Goal: Task Accomplishment & Management: Manage account settings

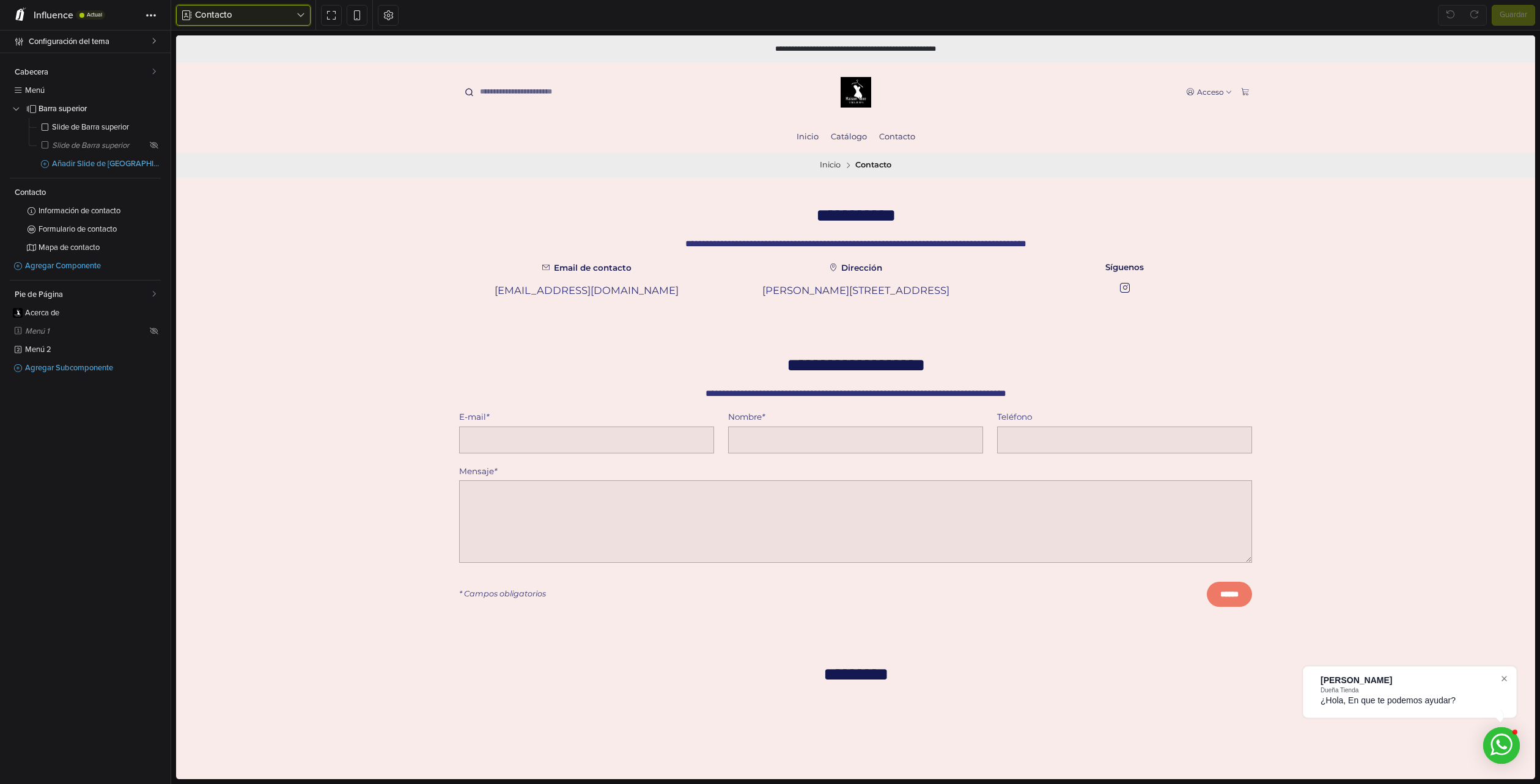
click at [301, 15] on icon "button" at bounding box center [300, 15] width 8 height 10
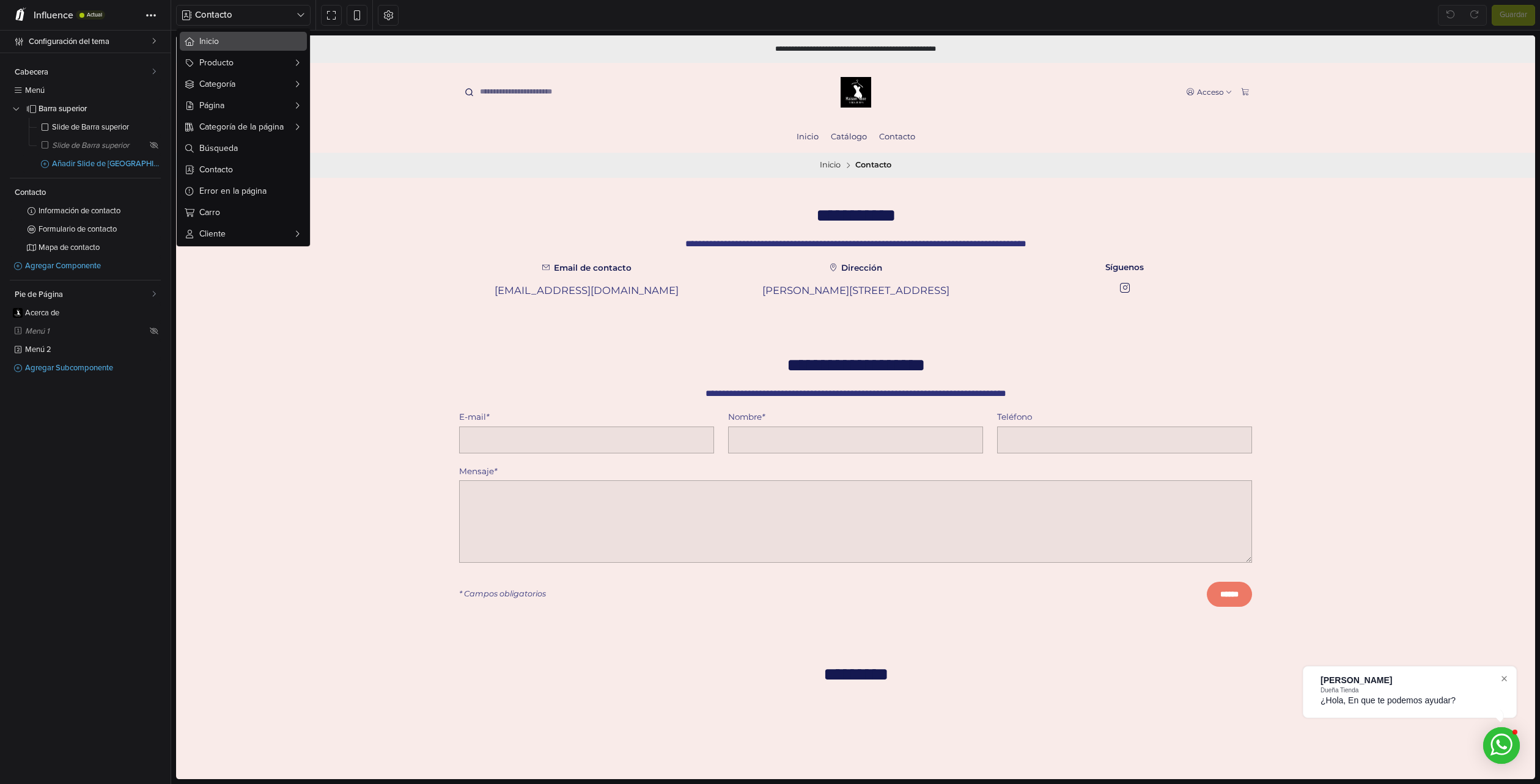
click at [237, 50] on button "Inicio" at bounding box center [243, 41] width 127 height 19
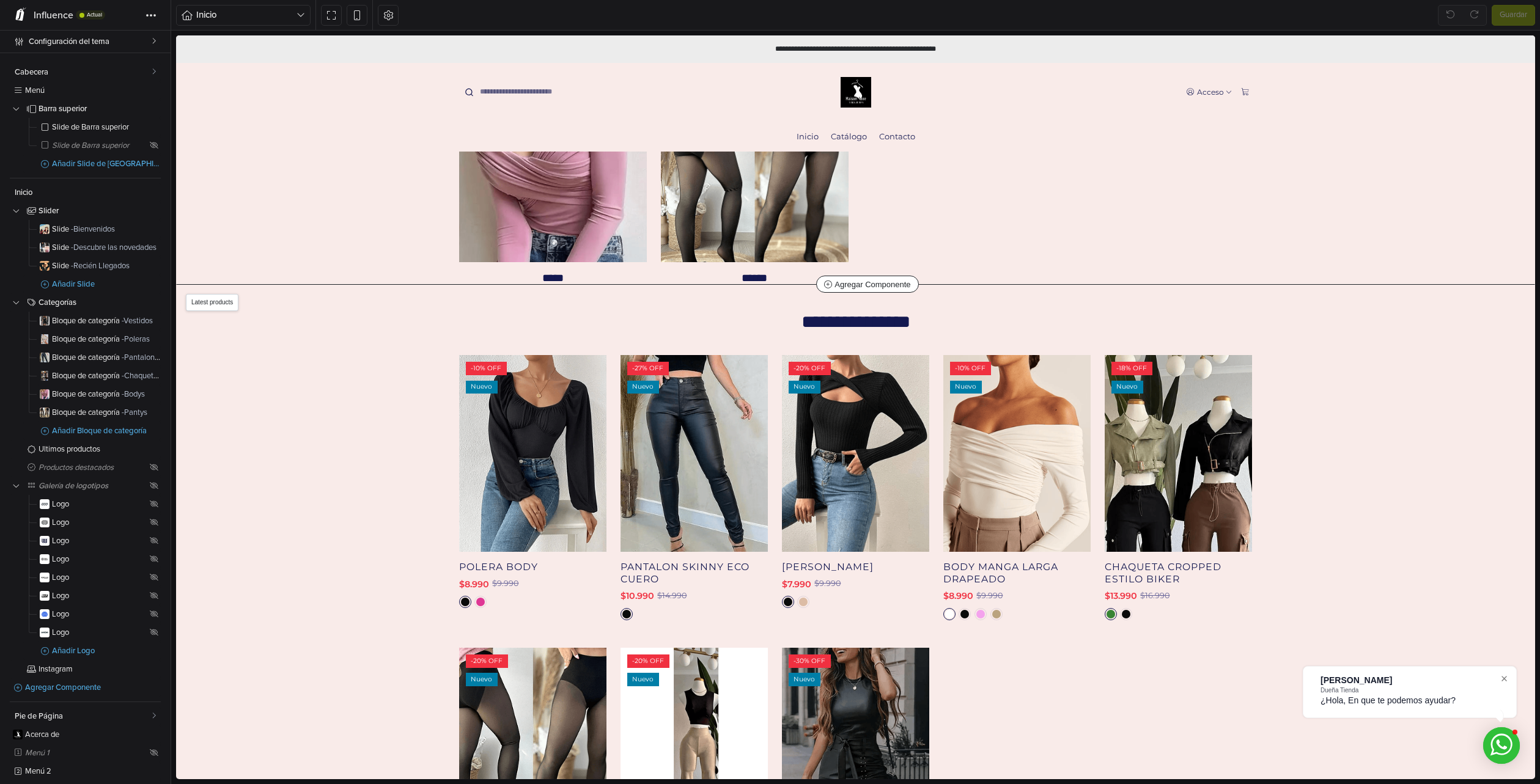
click at [563, 501] on div "-10% OFF Nuevo" at bounding box center [533, 453] width 148 height 197
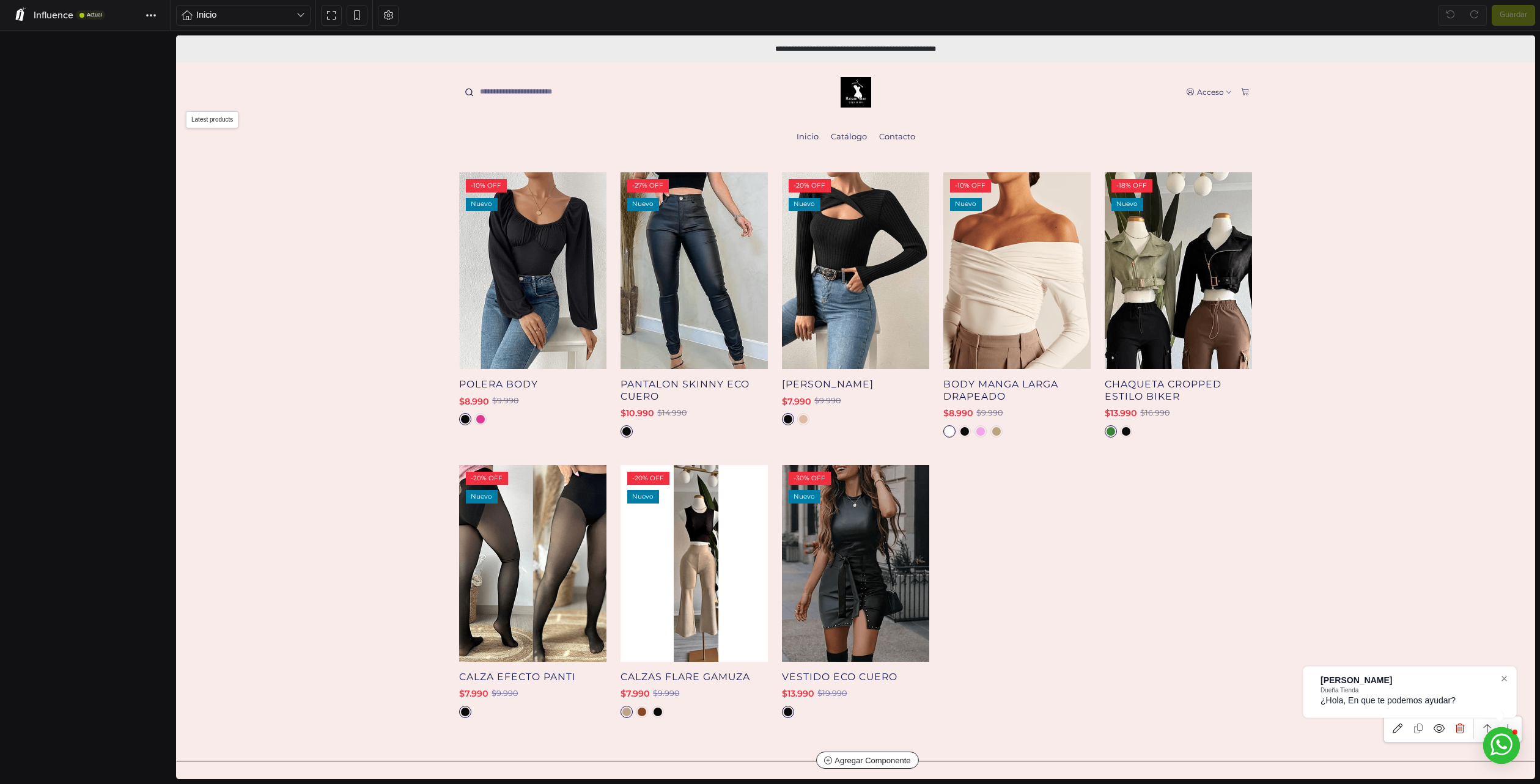
scroll to position [818, 0]
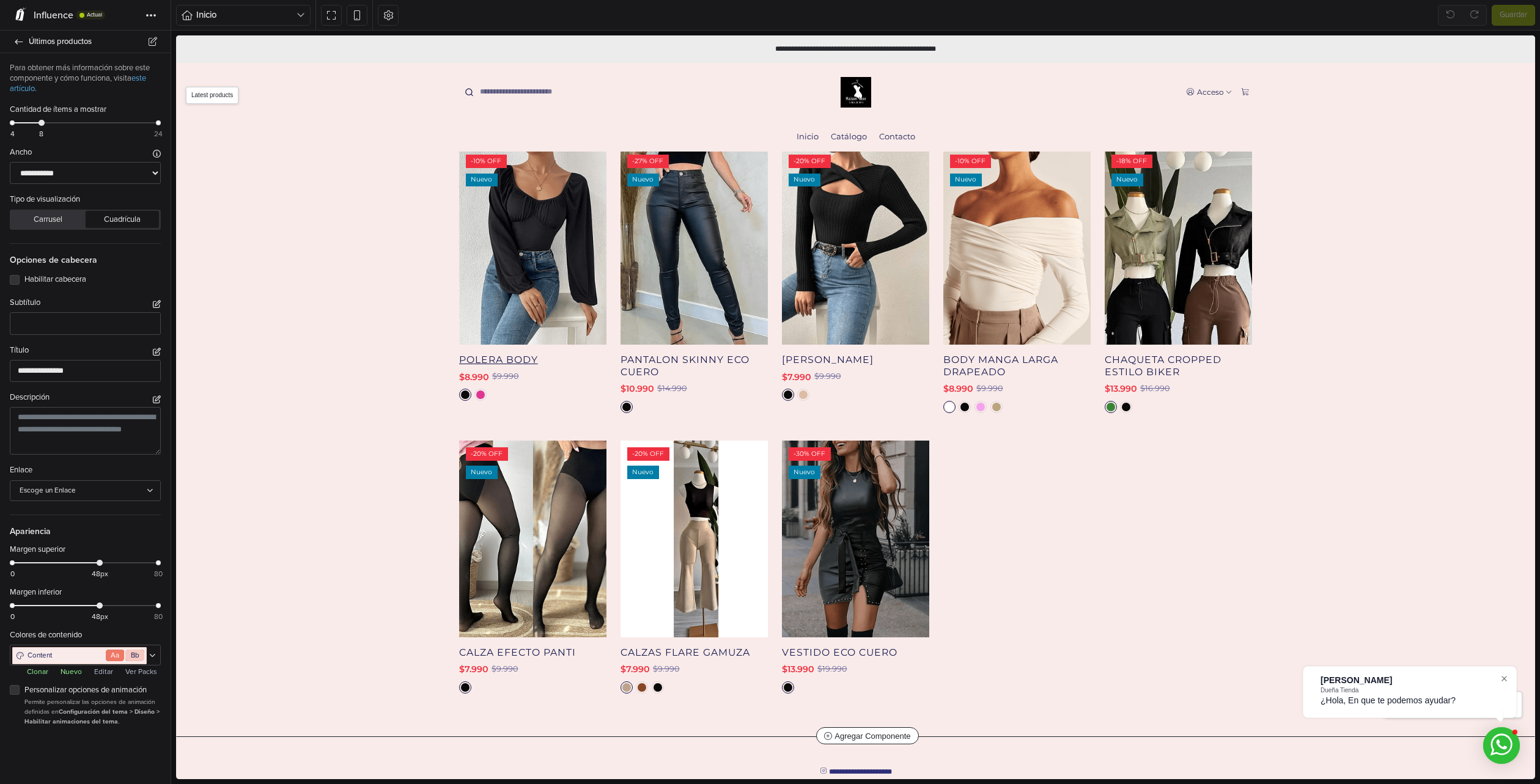
click at [495, 364] on link "Polera Body" at bounding box center [533, 360] width 148 height 13
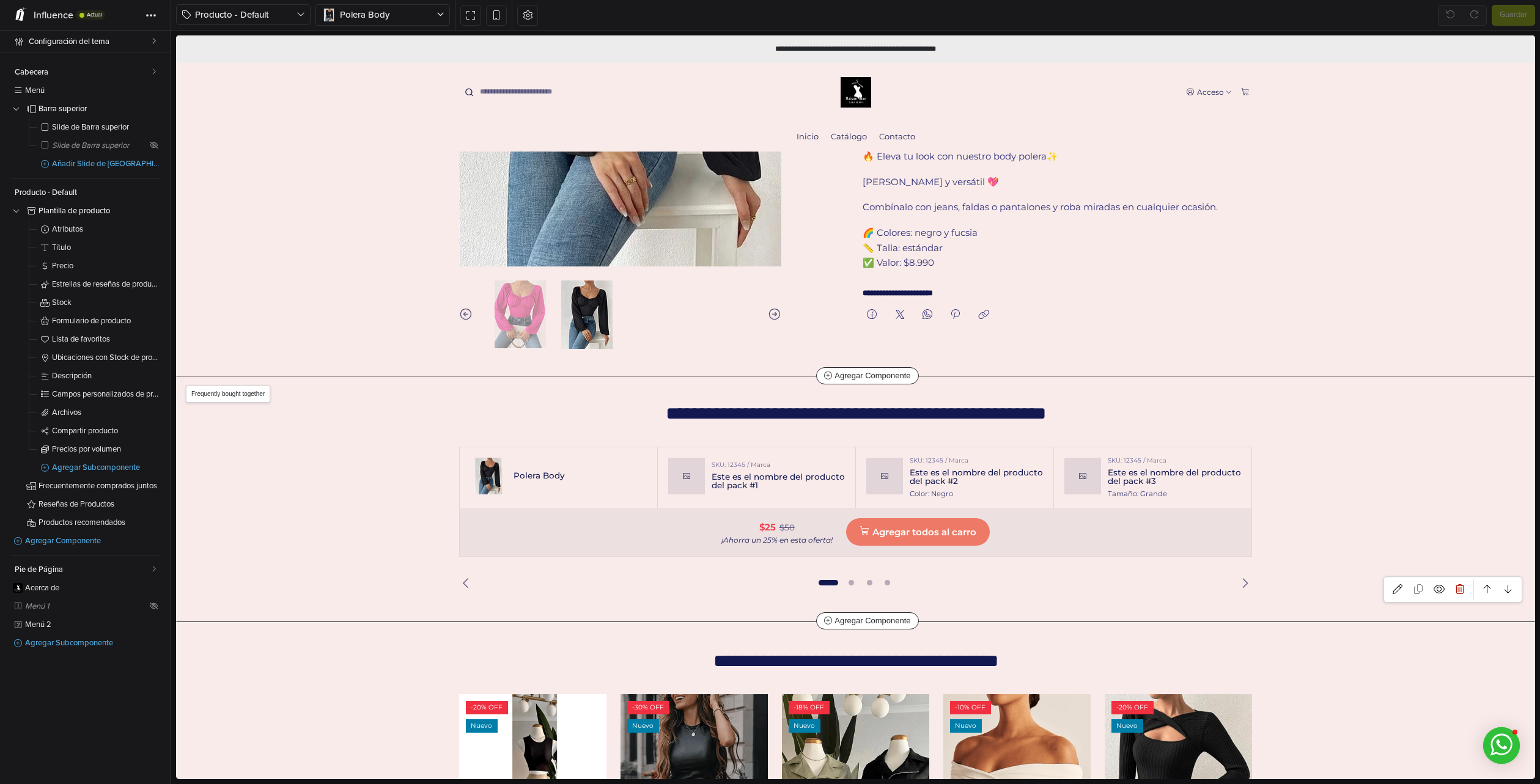
click at [646, 482] on div "Polera Body" at bounding box center [558, 477] width 198 height 60
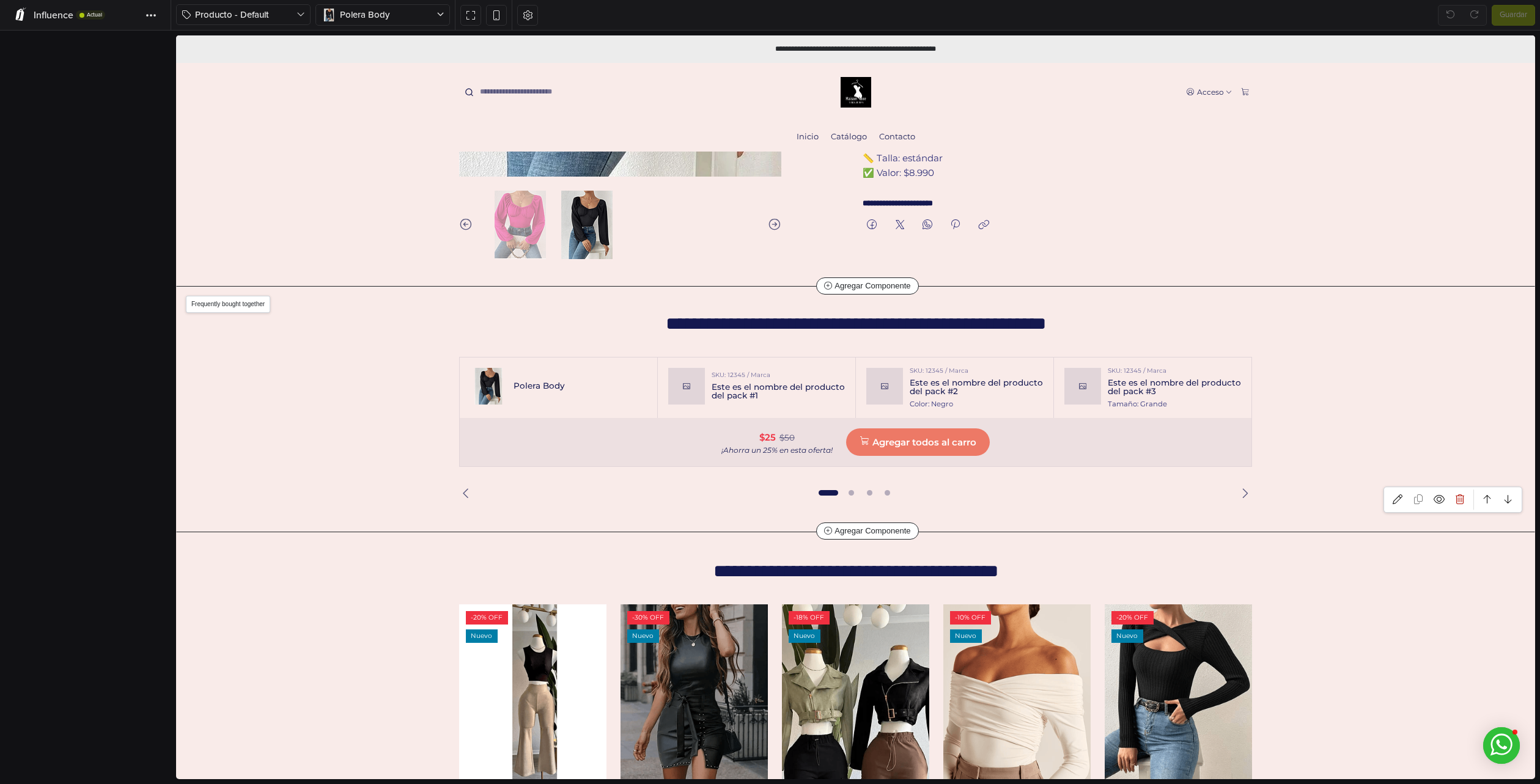
scroll to position [458, 0]
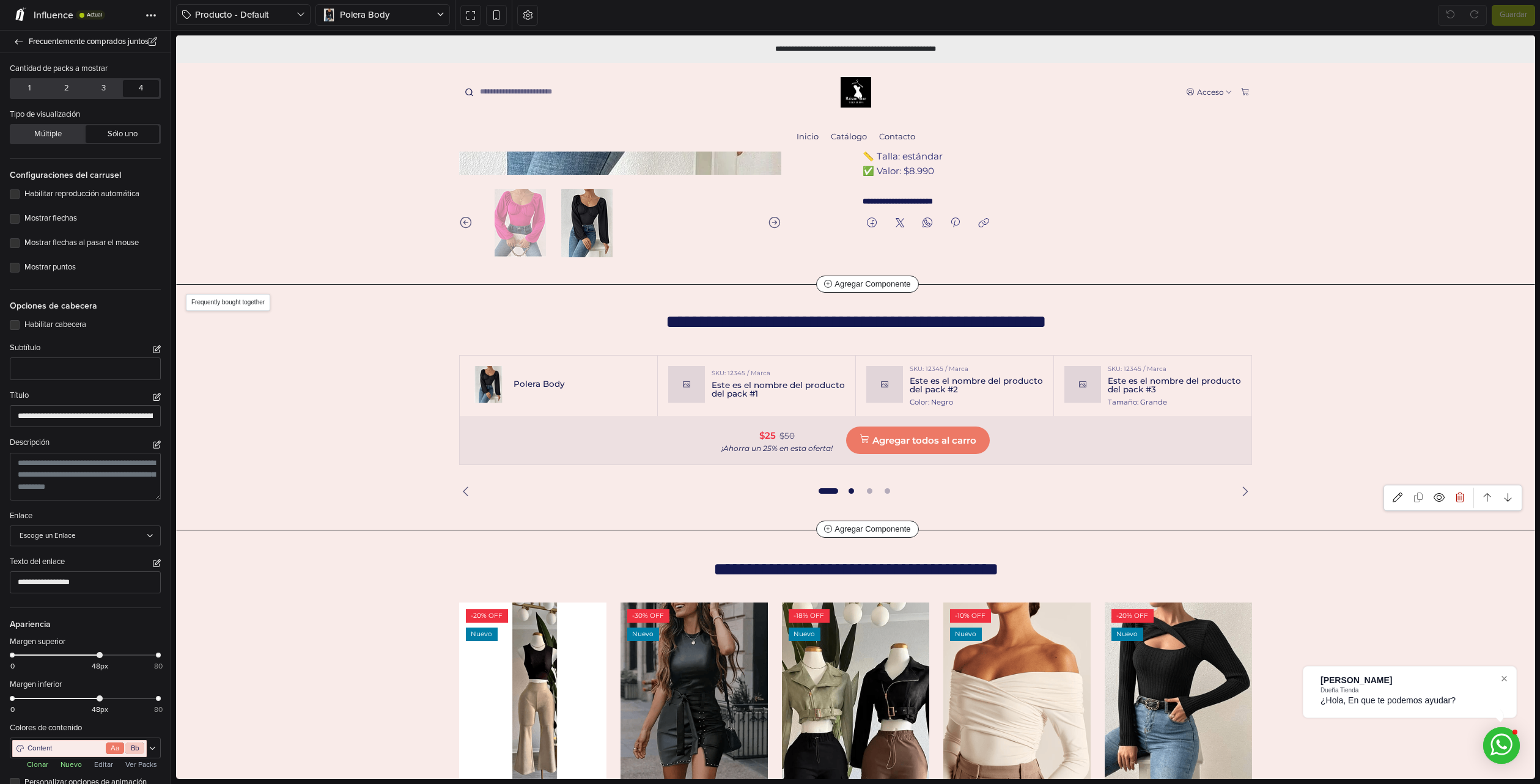
click at [847, 489] on span "Go to slide 2" at bounding box center [851, 491] width 15 height 15
click at [820, 491] on span "Go to slide 1" at bounding box center [823, 491] width 15 height 15
click at [756, 366] on div "SKU: 12345 / Marca Este es el nombre del producto del pack #1" at bounding box center [778, 384] width 133 height 37
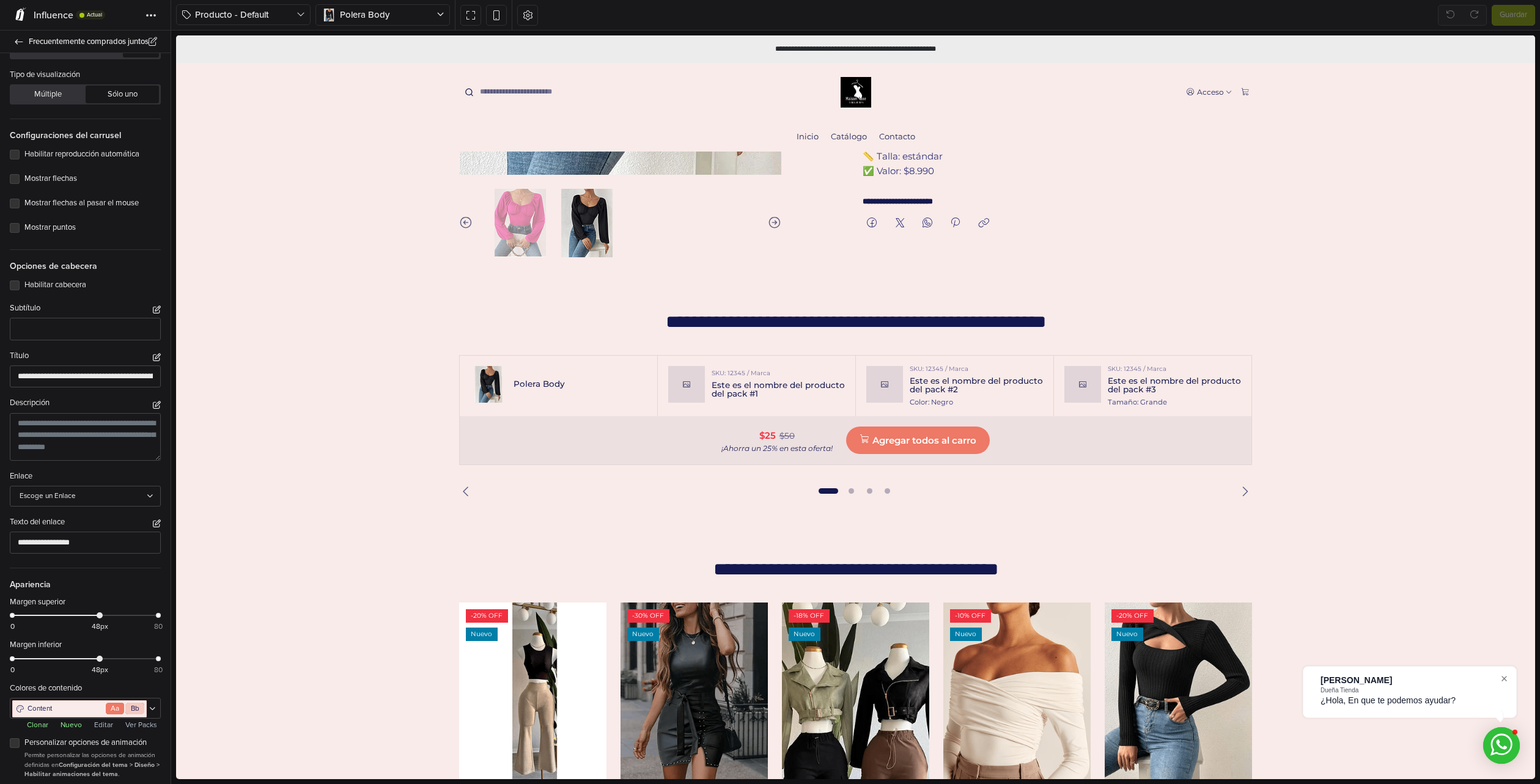
scroll to position [0, 0]
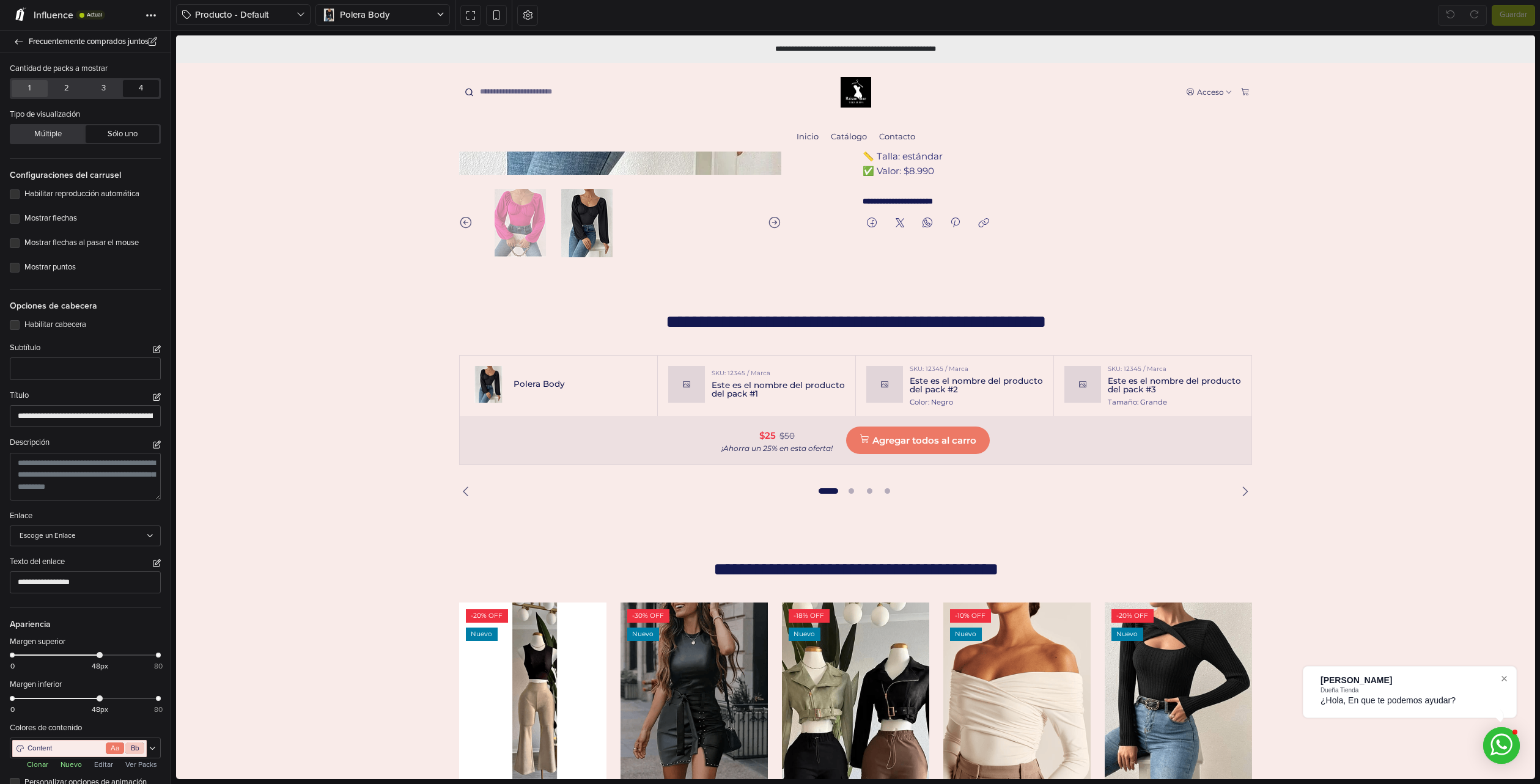
click at [31, 88] on button "1" at bounding box center [29, 88] width 36 height 17
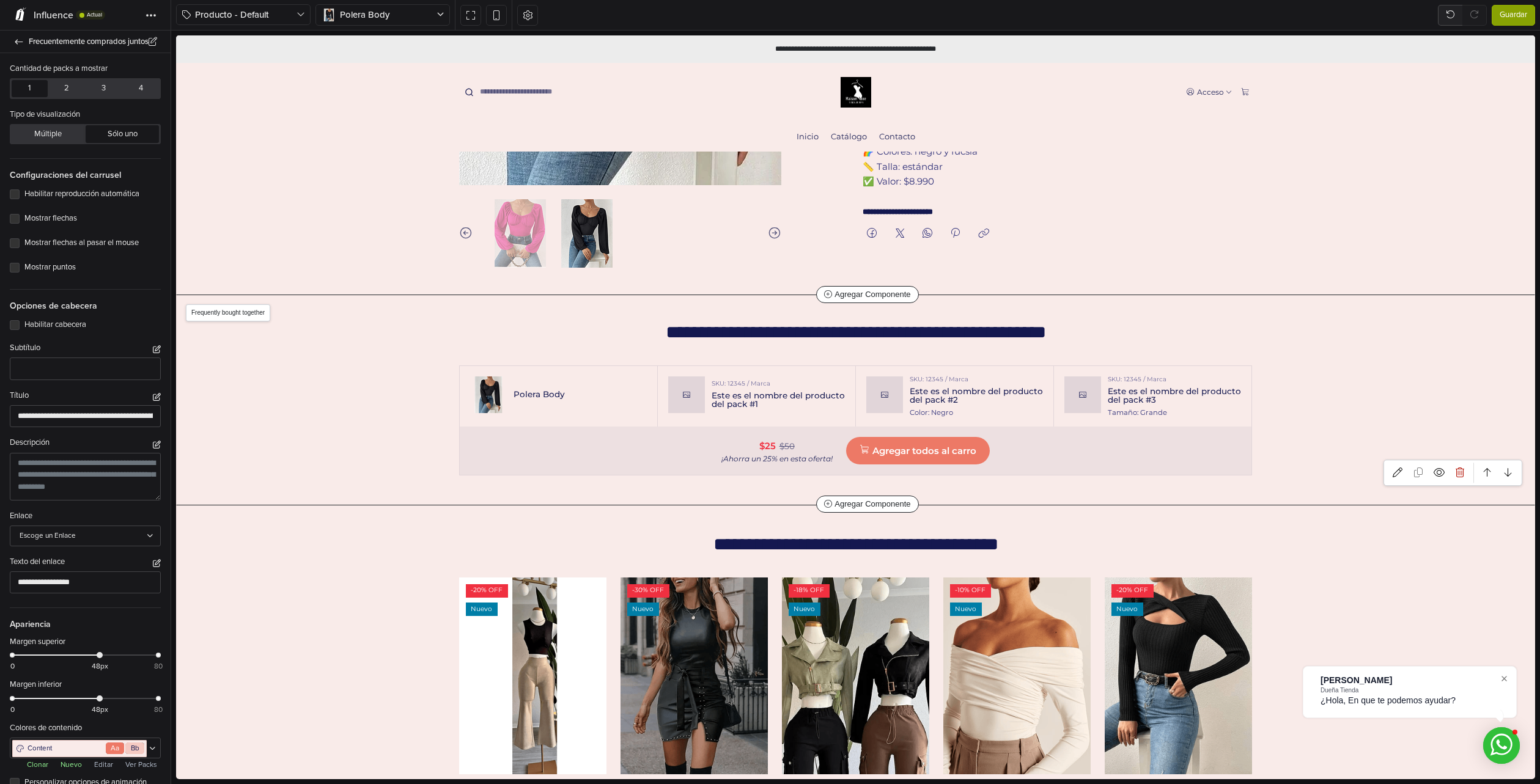
scroll to position [440, 0]
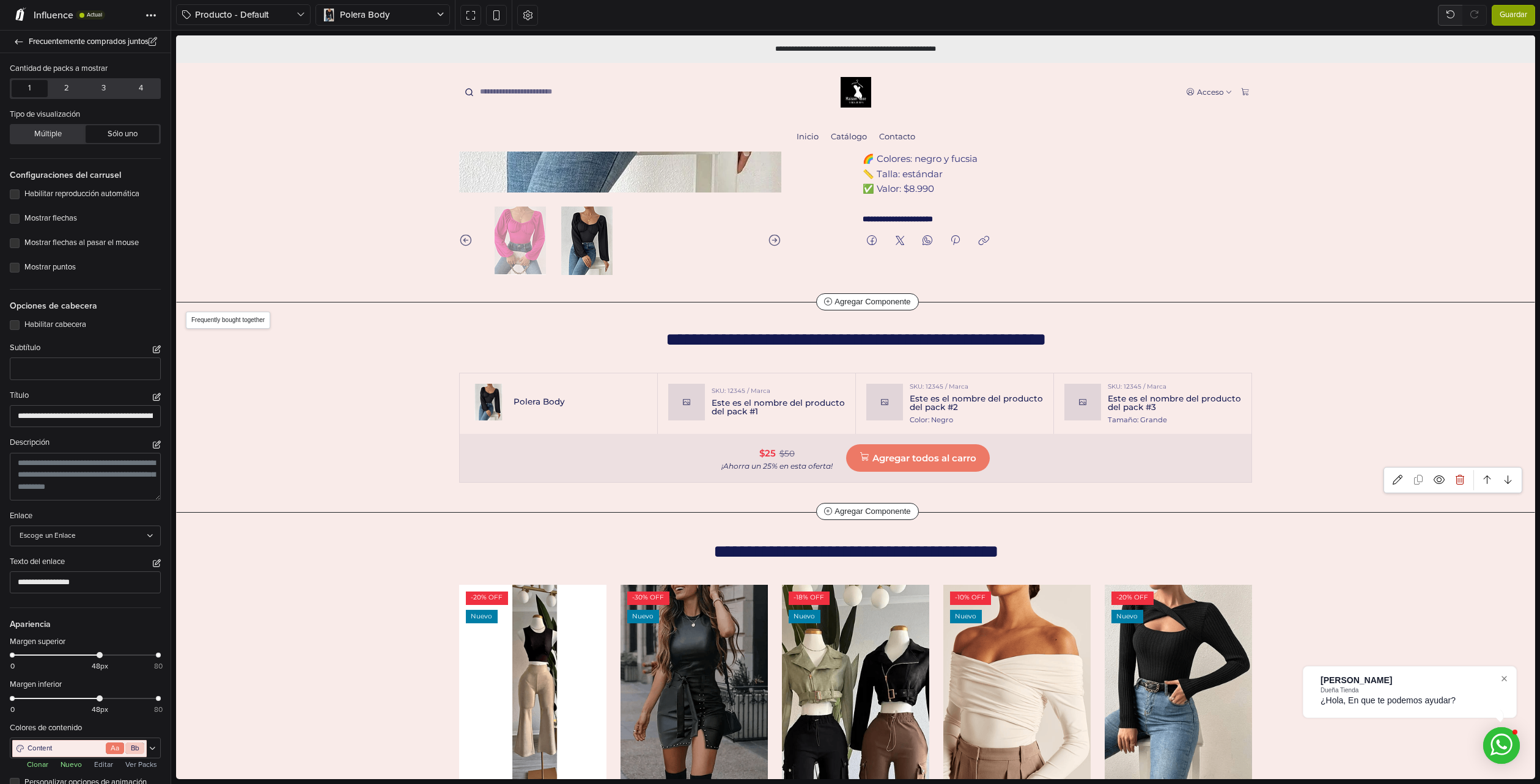
click at [1036, 457] on div "$25 $50 ¡Ahorra un 25% en esta oferta! Agregar todos al carro" at bounding box center [856, 458] width 793 height 48
click at [759, 466] on div "¡Ahorra un 25% en esta oferta!" at bounding box center [777, 466] width 111 height 8
click at [768, 453] on span "$25" at bounding box center [768, 454] width 17 height 15
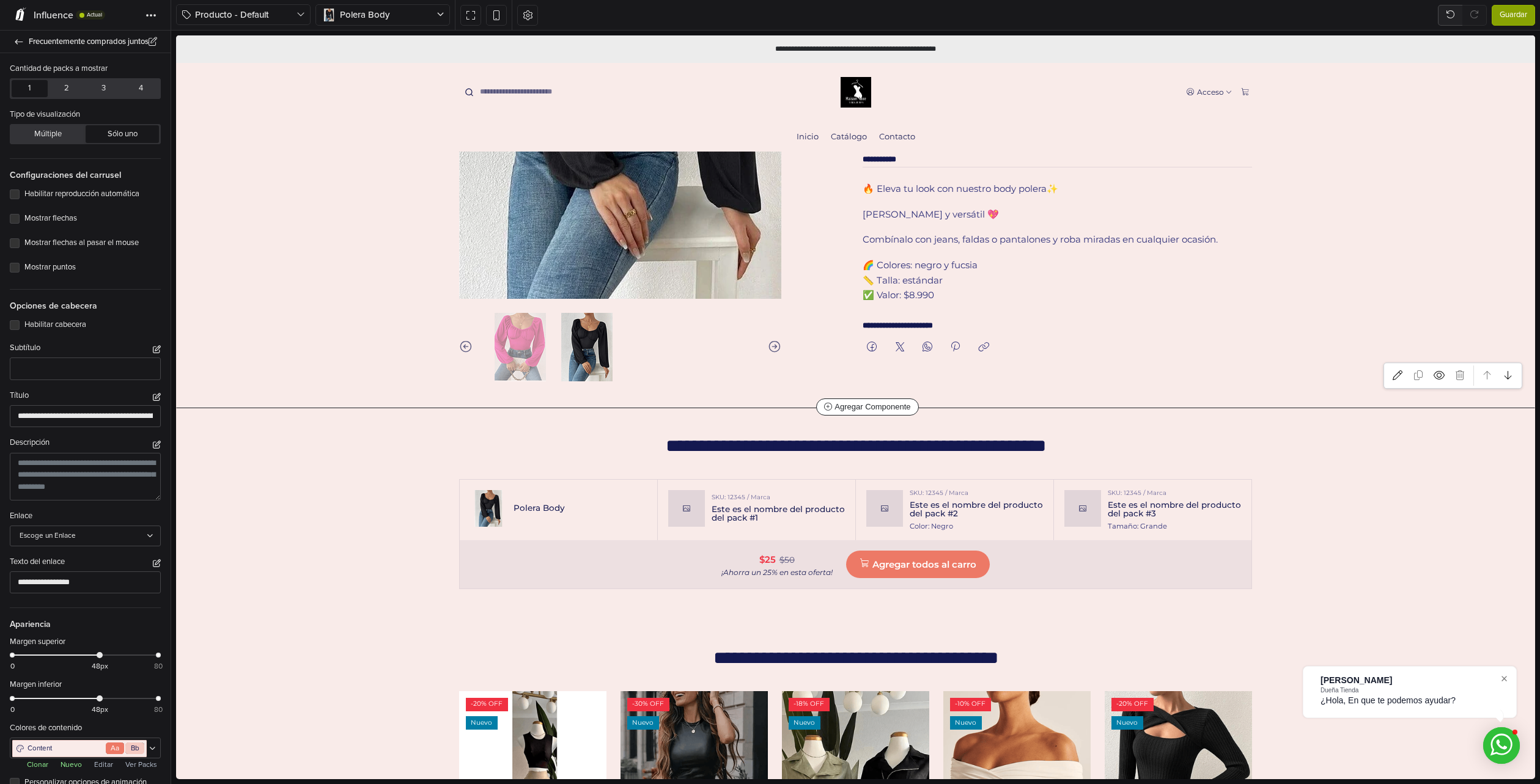
scroll to position [318, 0]
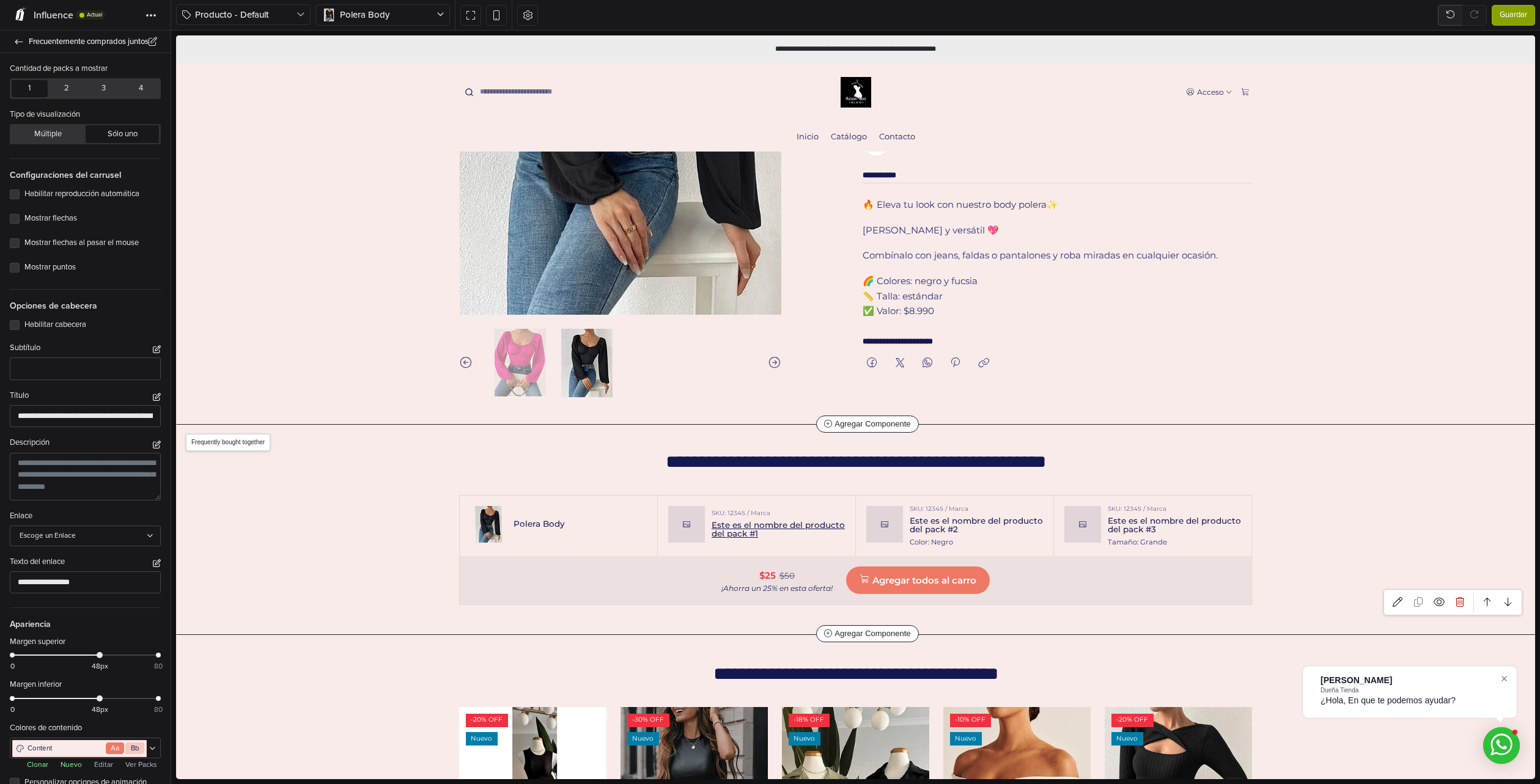
click at [732, 533] on link "Este es el nombre del producto del pack #1" at bounding box center [778, 529] width 133 height 17
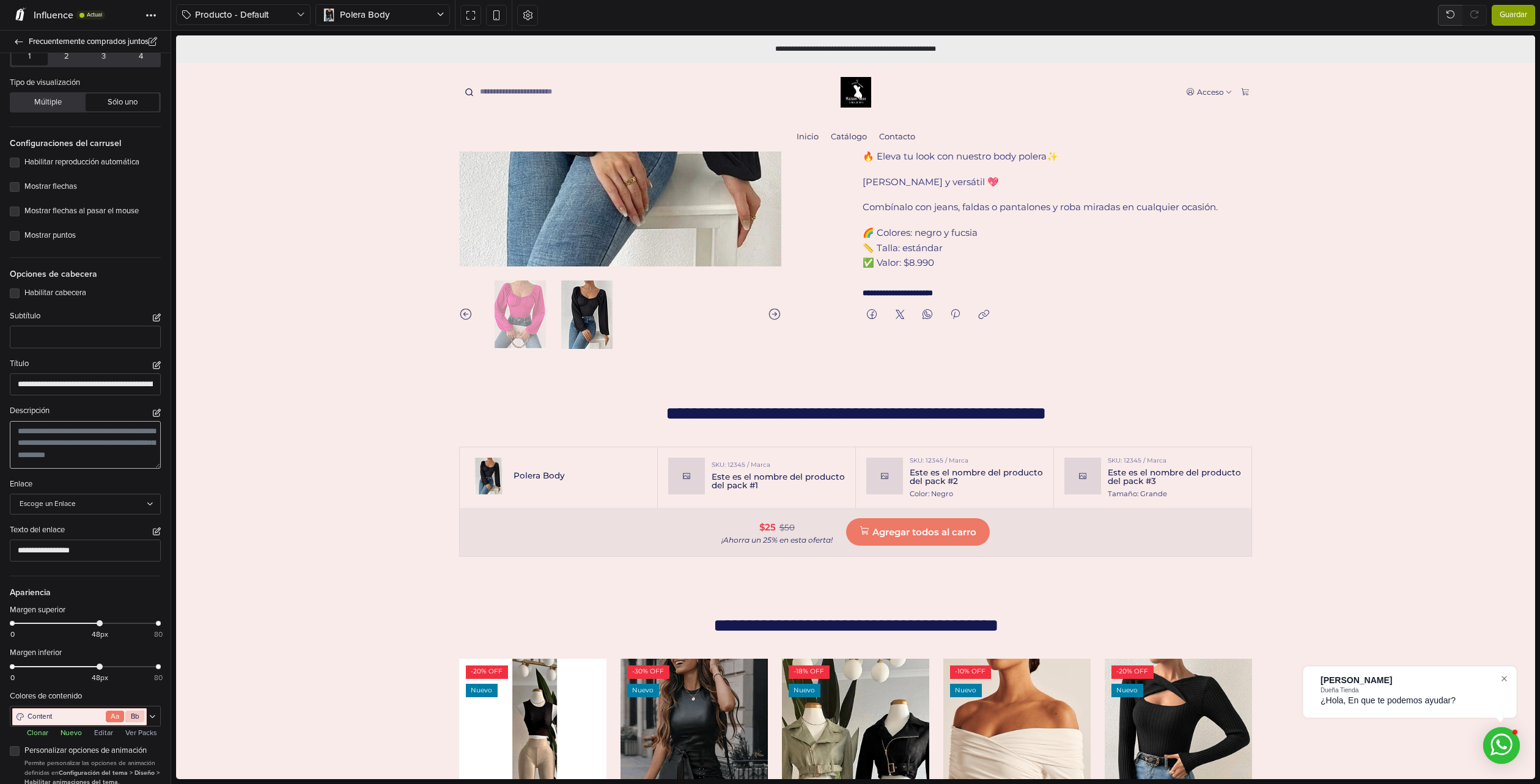
scroll to position [50, 0]
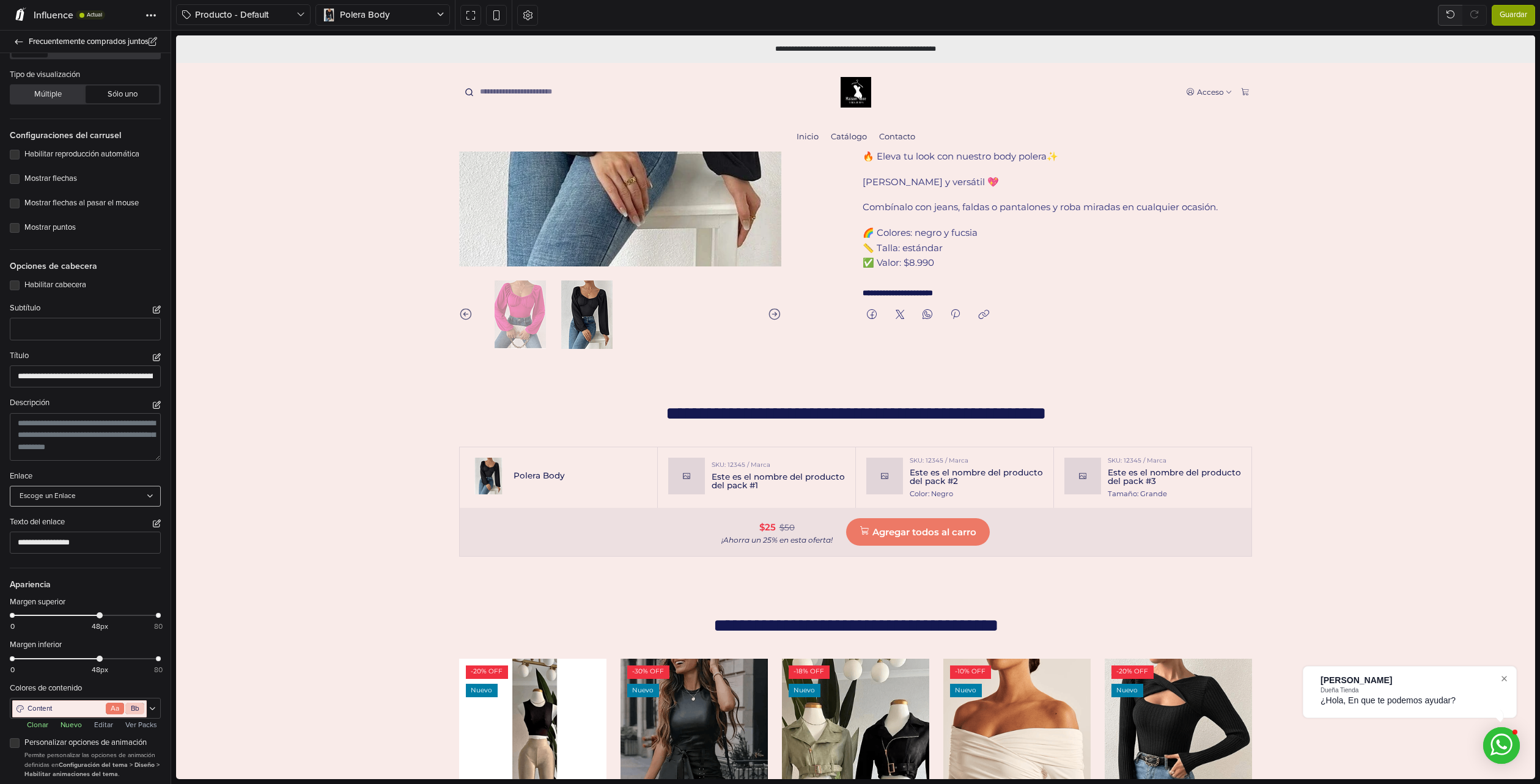
click at [146, 493] on icon at bounding box center [150, 496] width 7 height 8
click at [134, 532] on input "**********" at bounding box center [85, 543] width 151 height 23
click at [141, 570] on span "Apariencia" at bounding box center [85, 579] width 151 height 23
click at [98, 433] on textarea at bounding box center [85, 437] width 151 height 48
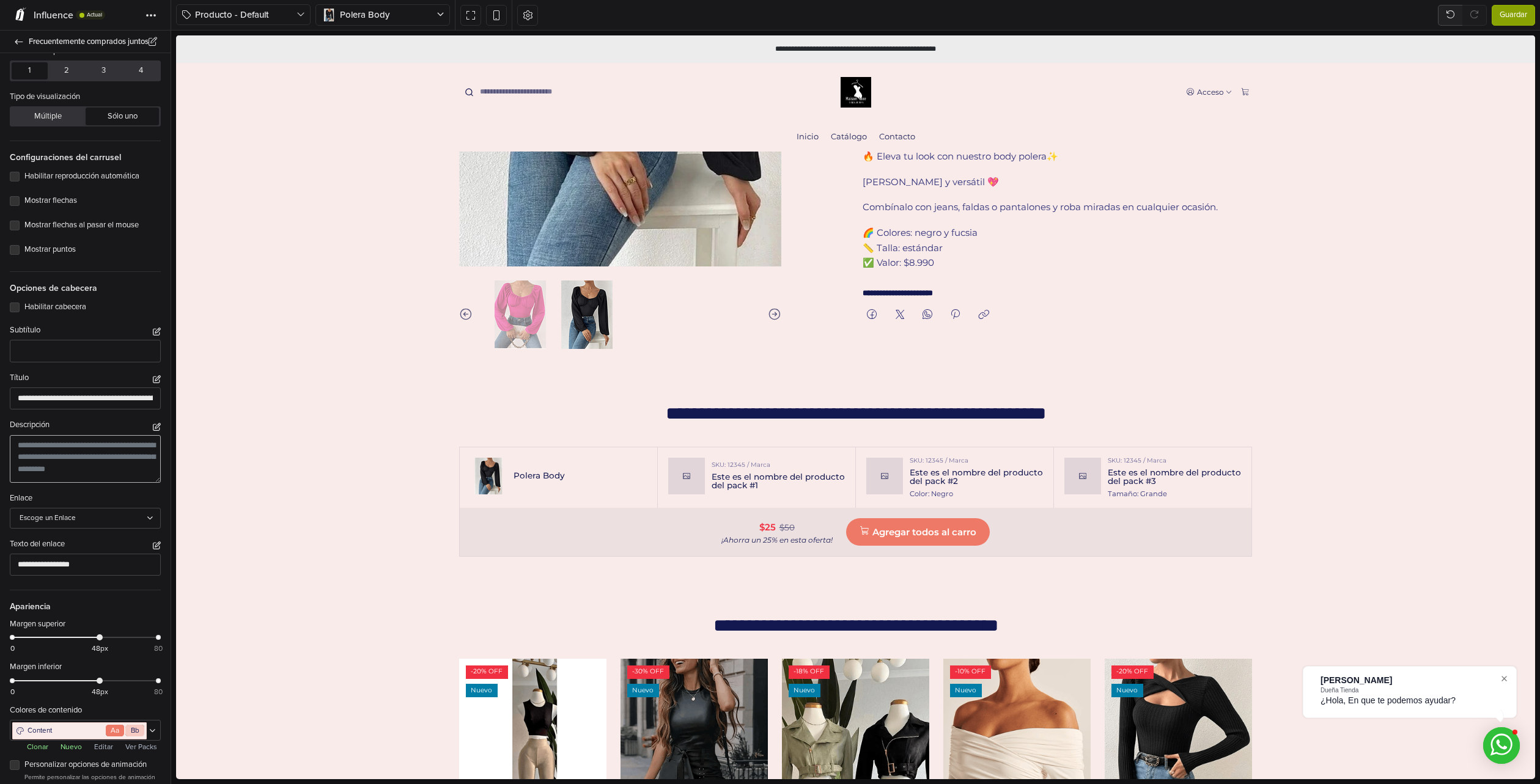
scroll to position [0, 0]
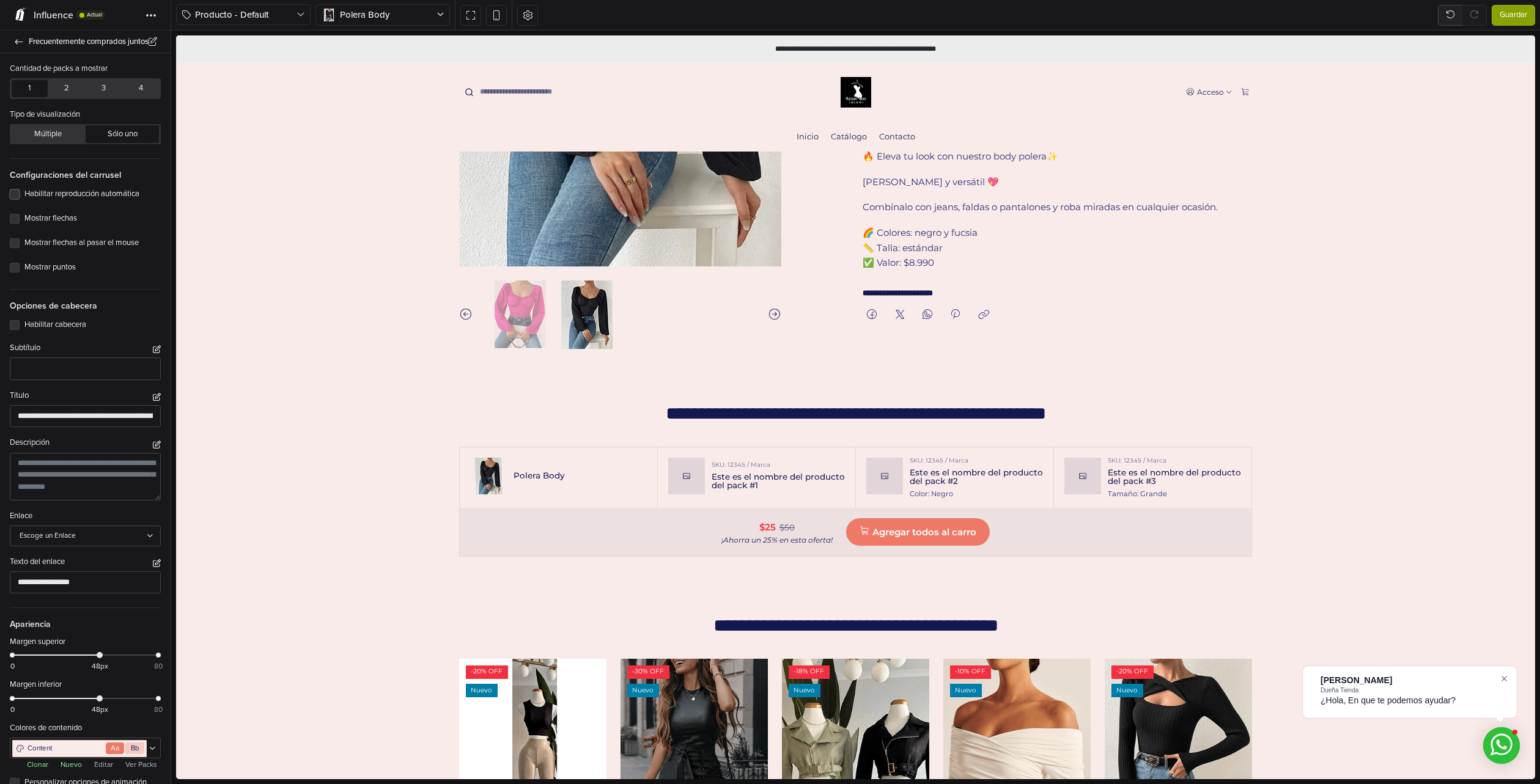
click at [48, 195] on label "Habilitar reproducción automática" at bounding box center [92, 194] width 136 height 12
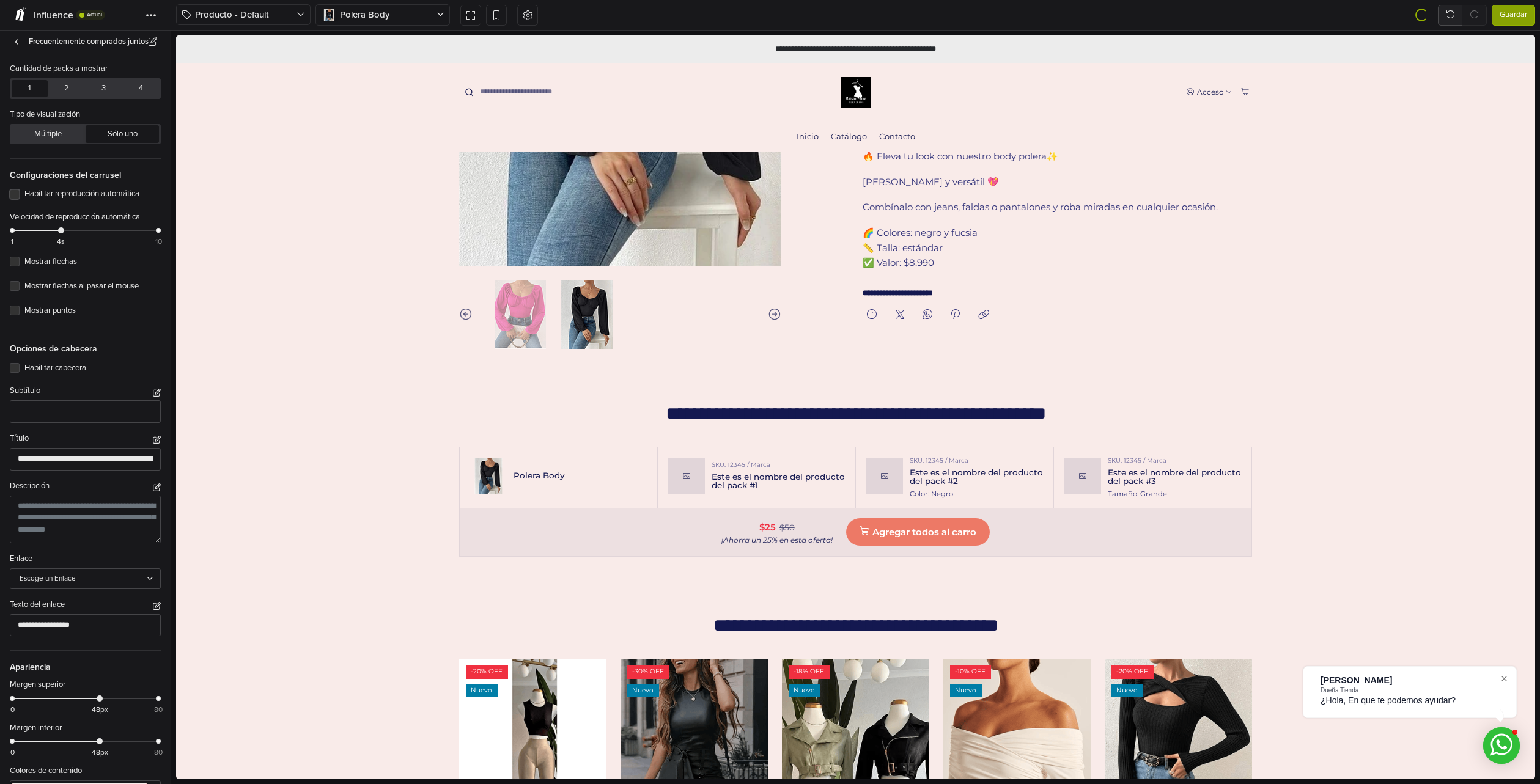
scroll to position [440, 0]
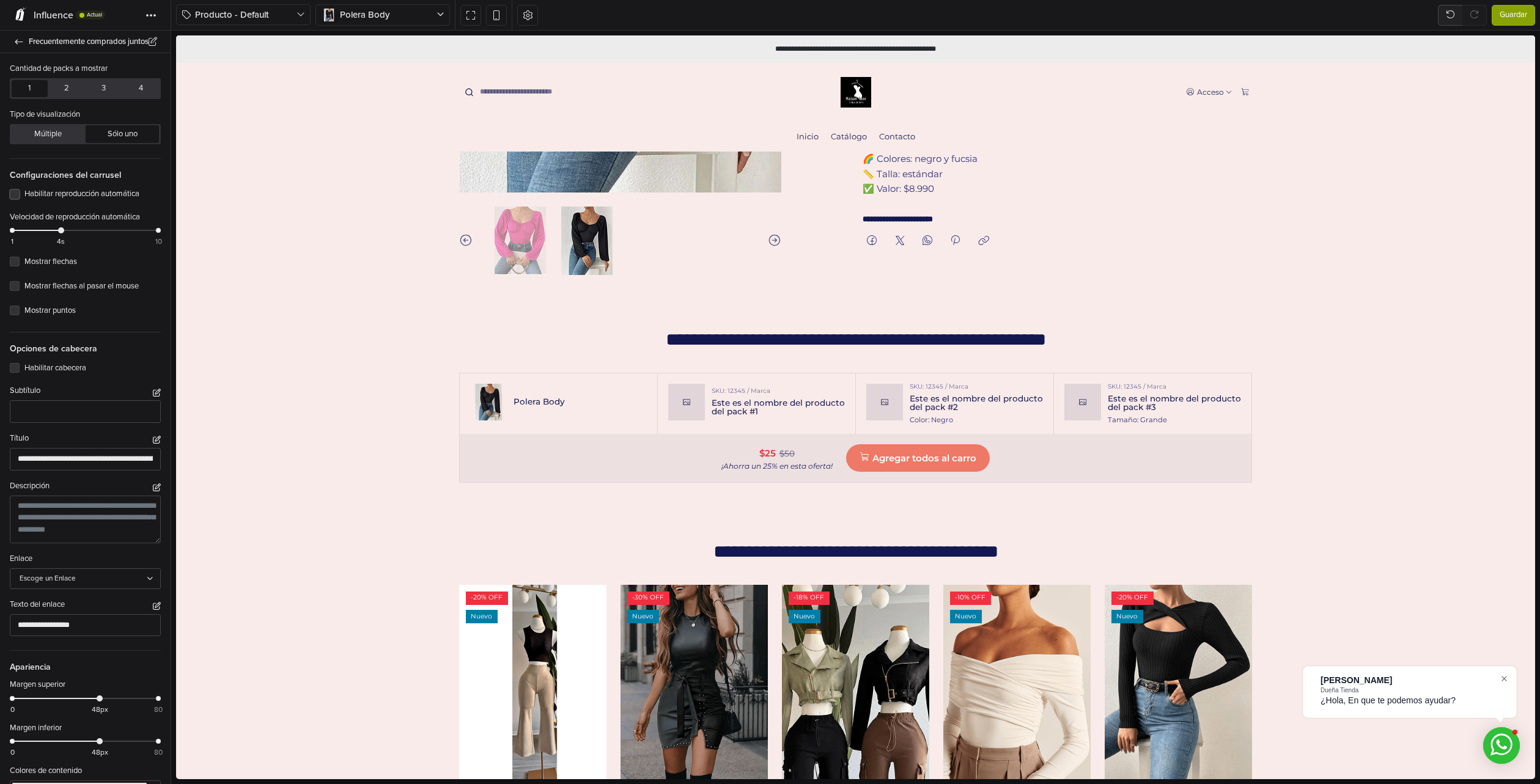
click at [49, 195] on label "Habilitar reproducción automática" at bounding box center [92, 194] width 136 height 12
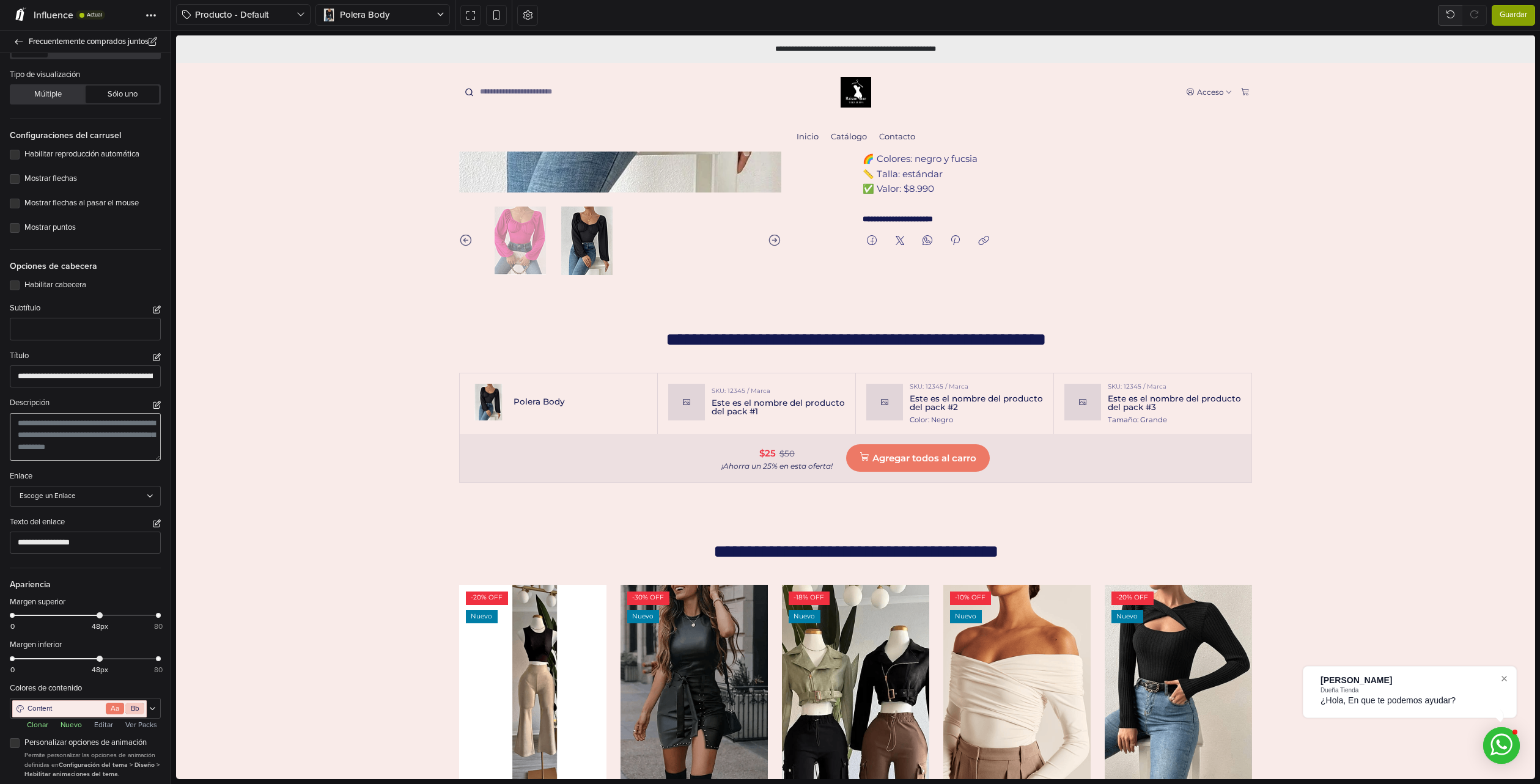
scroll to position [0, 0]
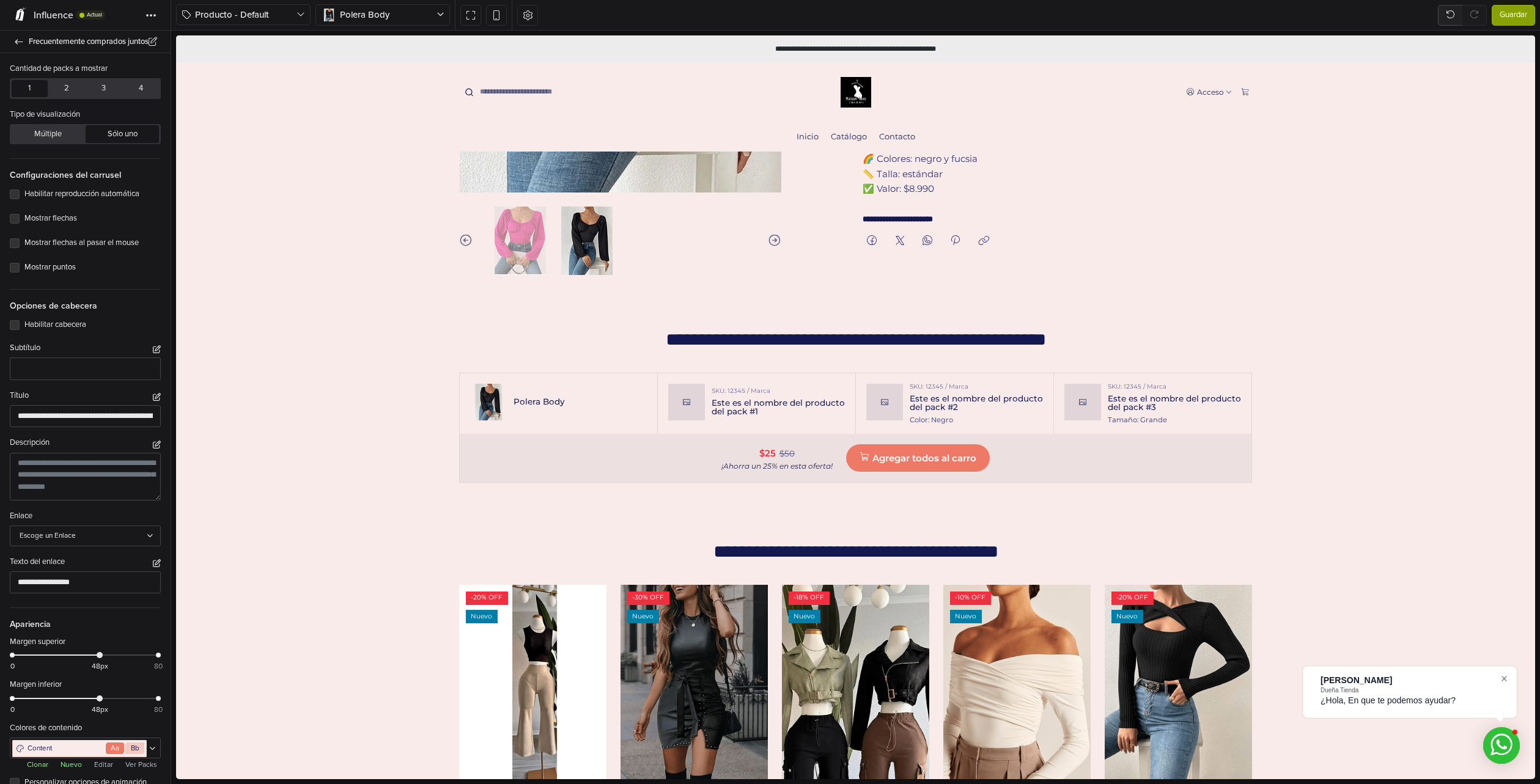
click at [114, 142] on button "Sólo uno" at bounding box center [122, 134] width 73 height 17
click at [34, 147] on div "**********" at bounding box center [85, 444] width 171 height 761
click at [47, 133] on button "Múltiple" at bounding box center [48, 134] width 73 height 17
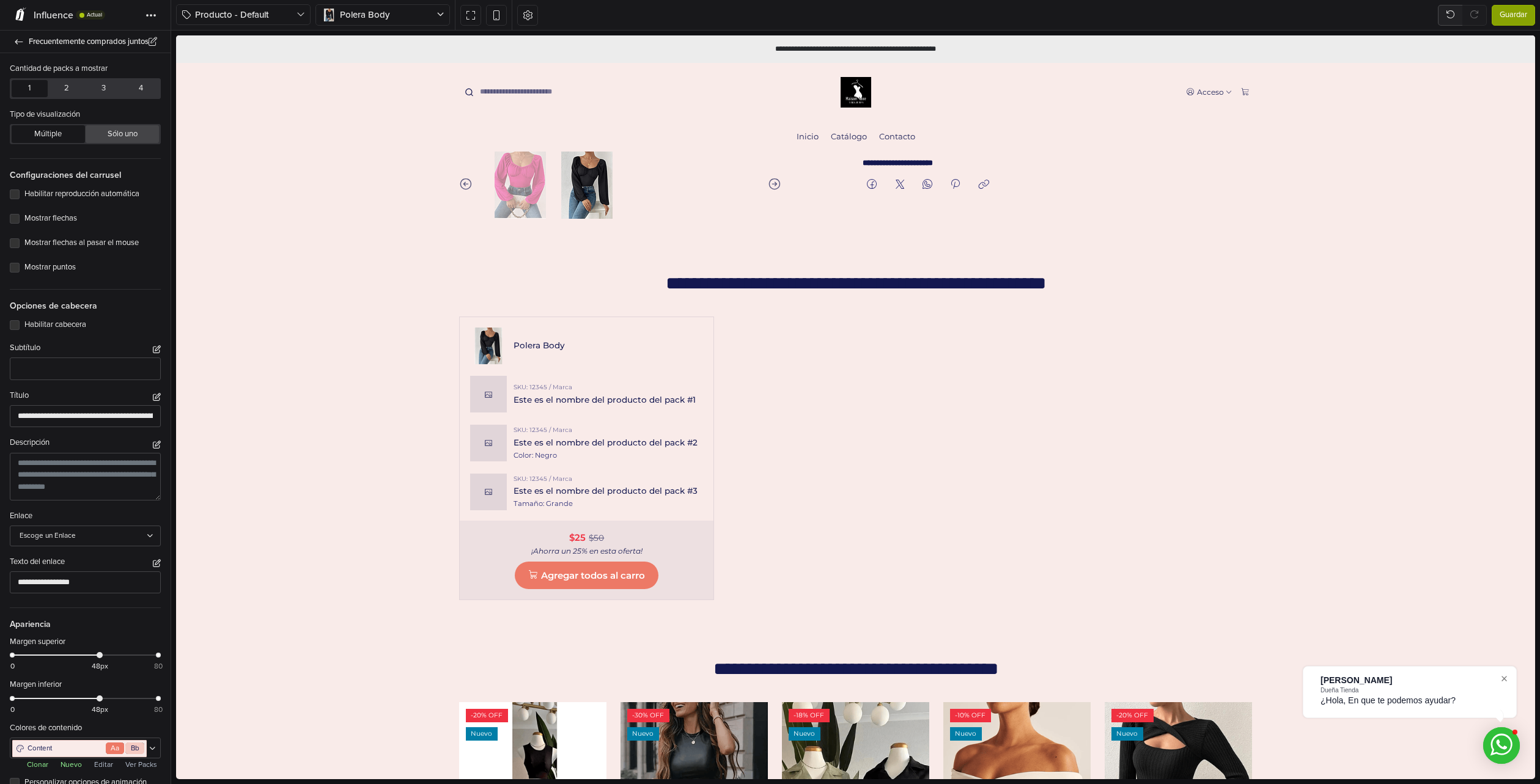
scroll to position [528, 0]
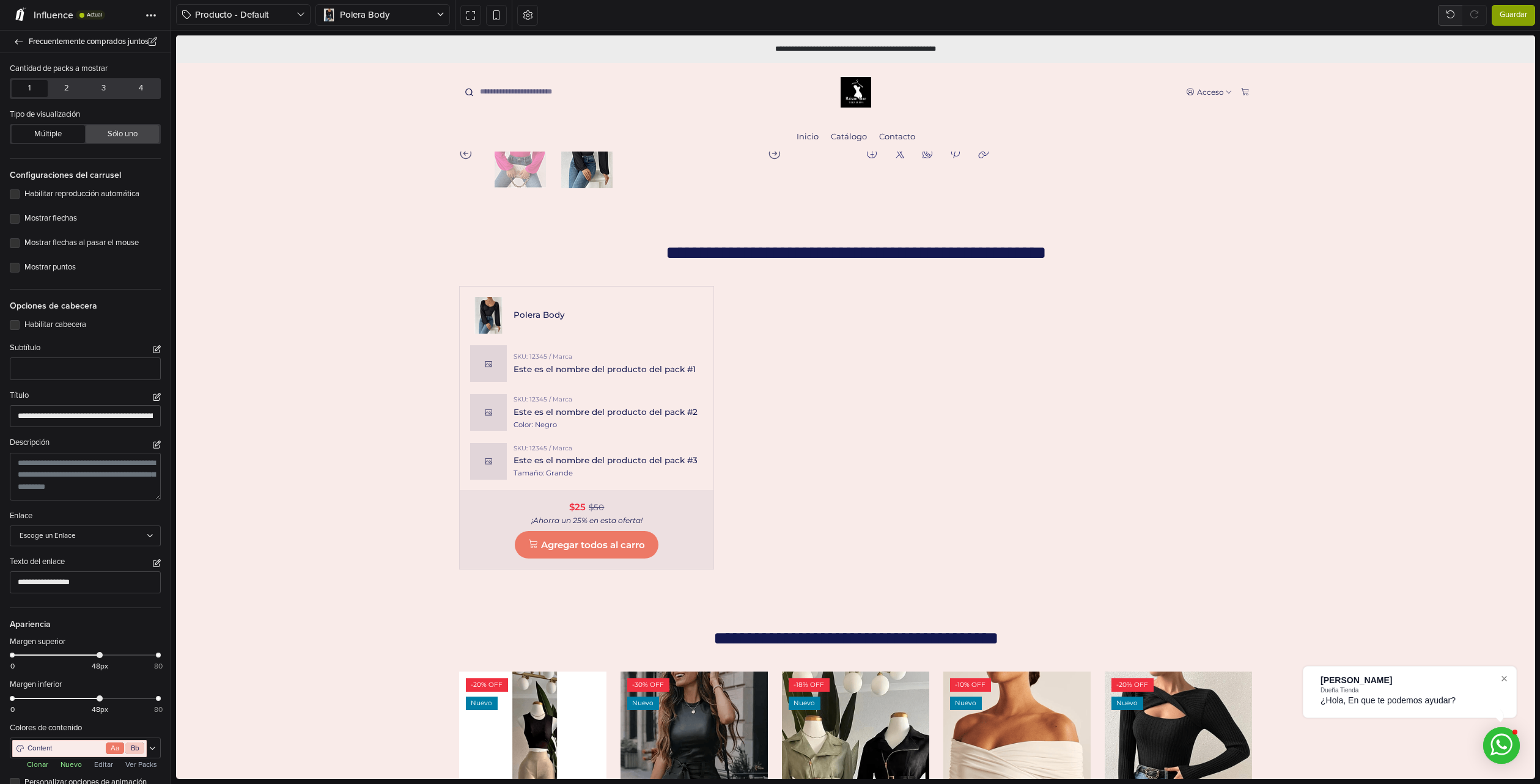
click at [111, 131] on button "Sólo uno" at bounding box center [122, 134] width 73 height 17
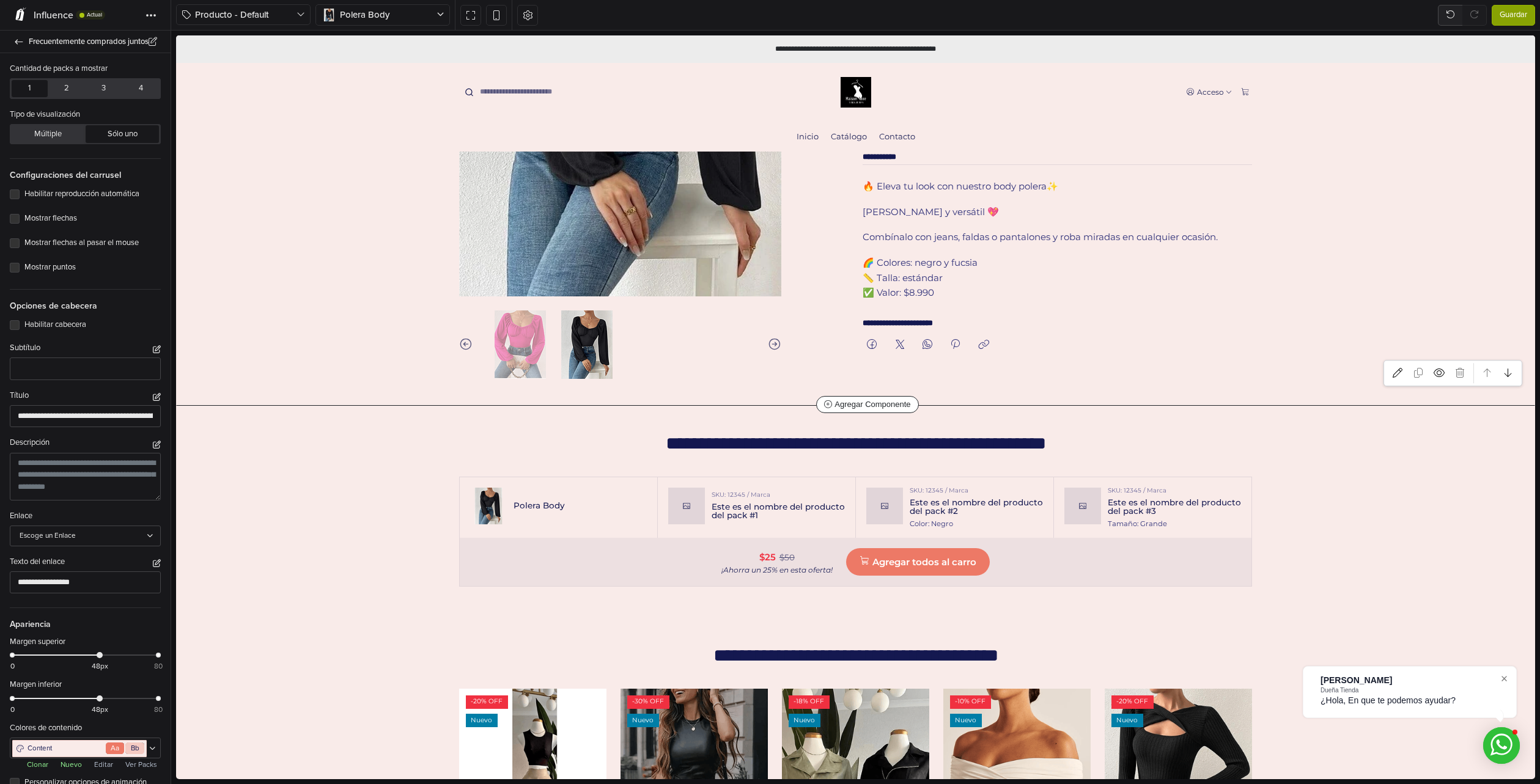
scroll to position [398, 0]
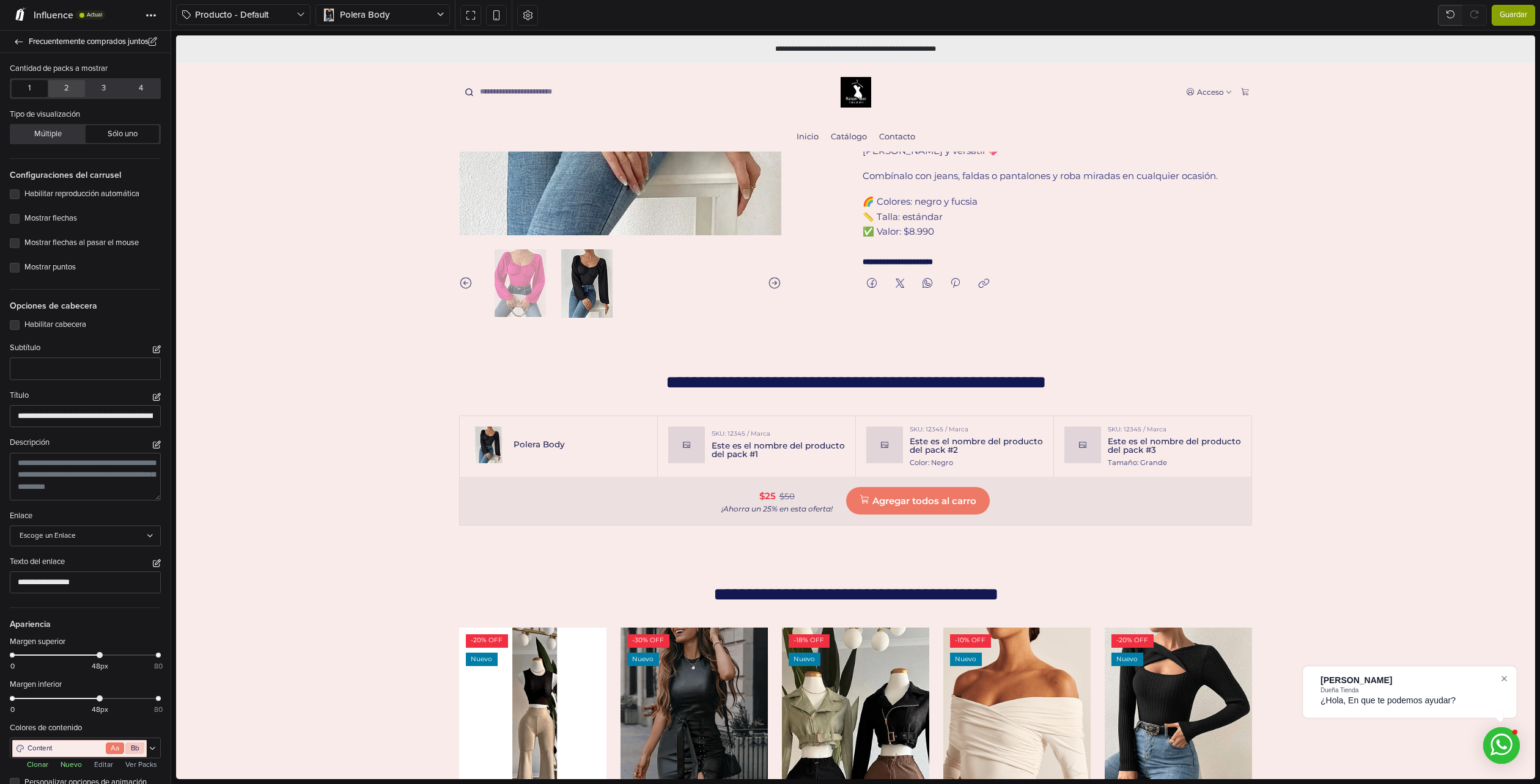
click at [67, 92] on button "2" at bounding box center [66, 88] width 36 height 17
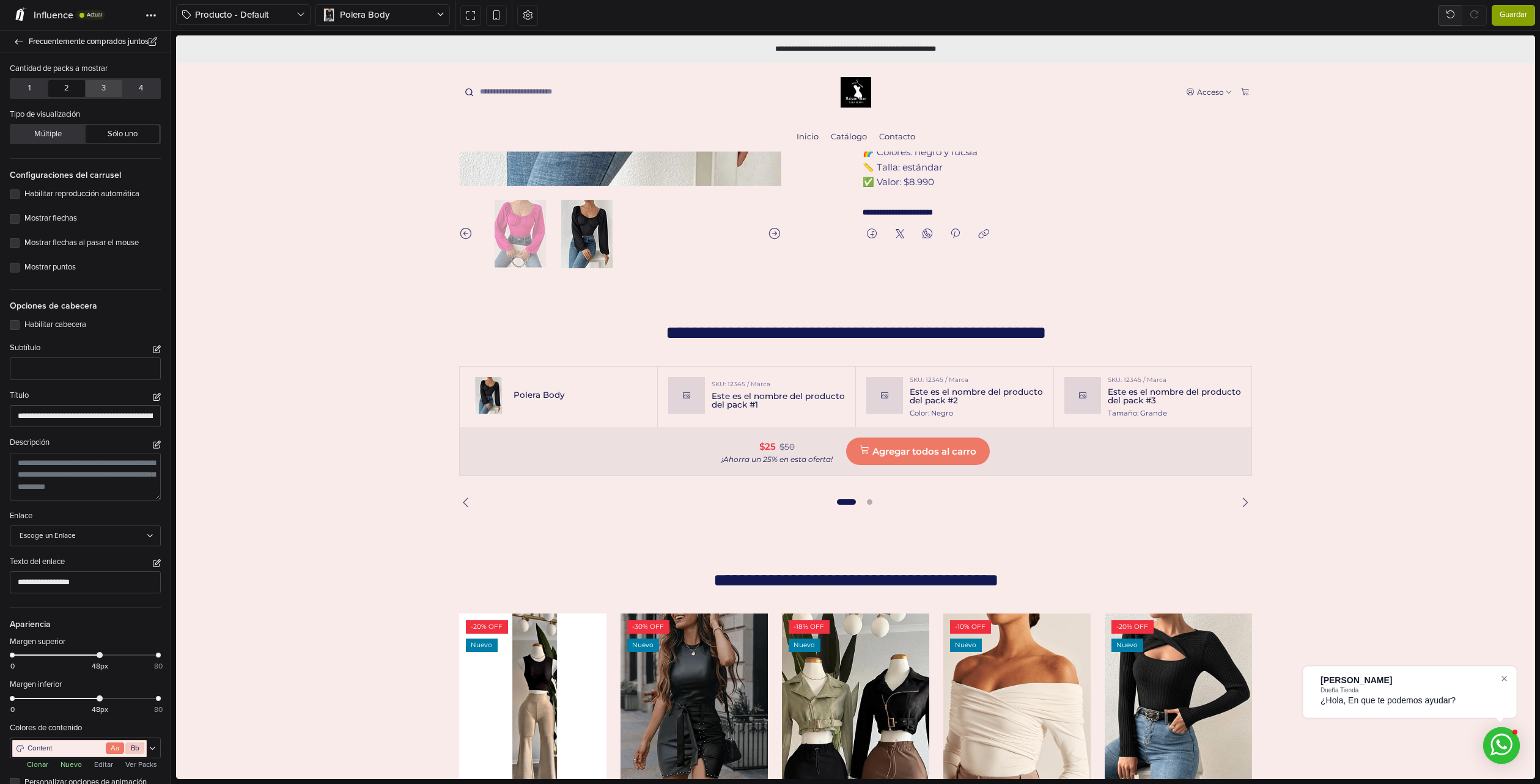
click at [104, 88] on button "3" at bounding box center [103, 88] width 36 height 17
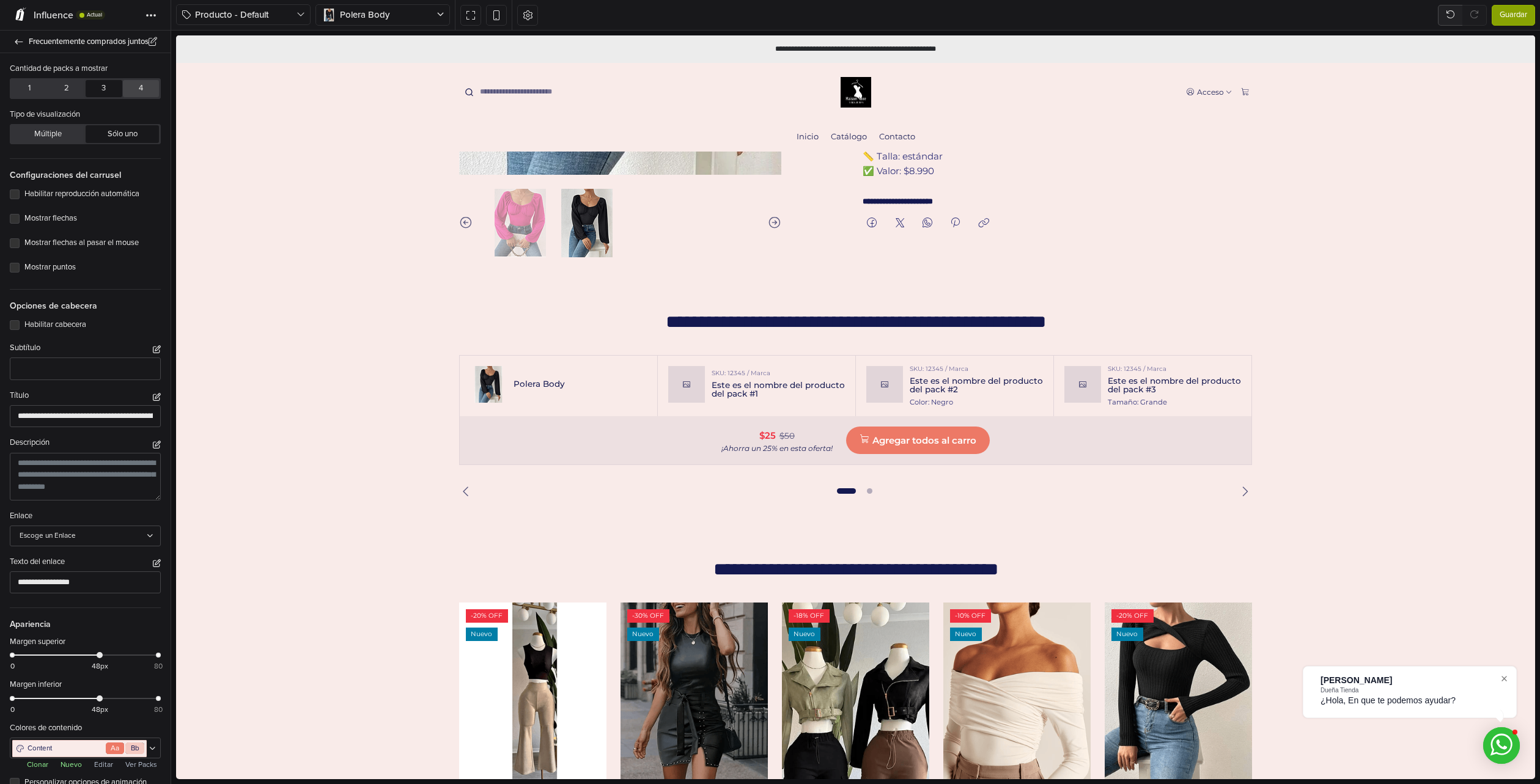
click at [132, 90] on button "4" at bounding box center [141, 88] width 36 height 17
click at [33, 94] on button "1" at bounding box center [29, 88] width 36 height 17
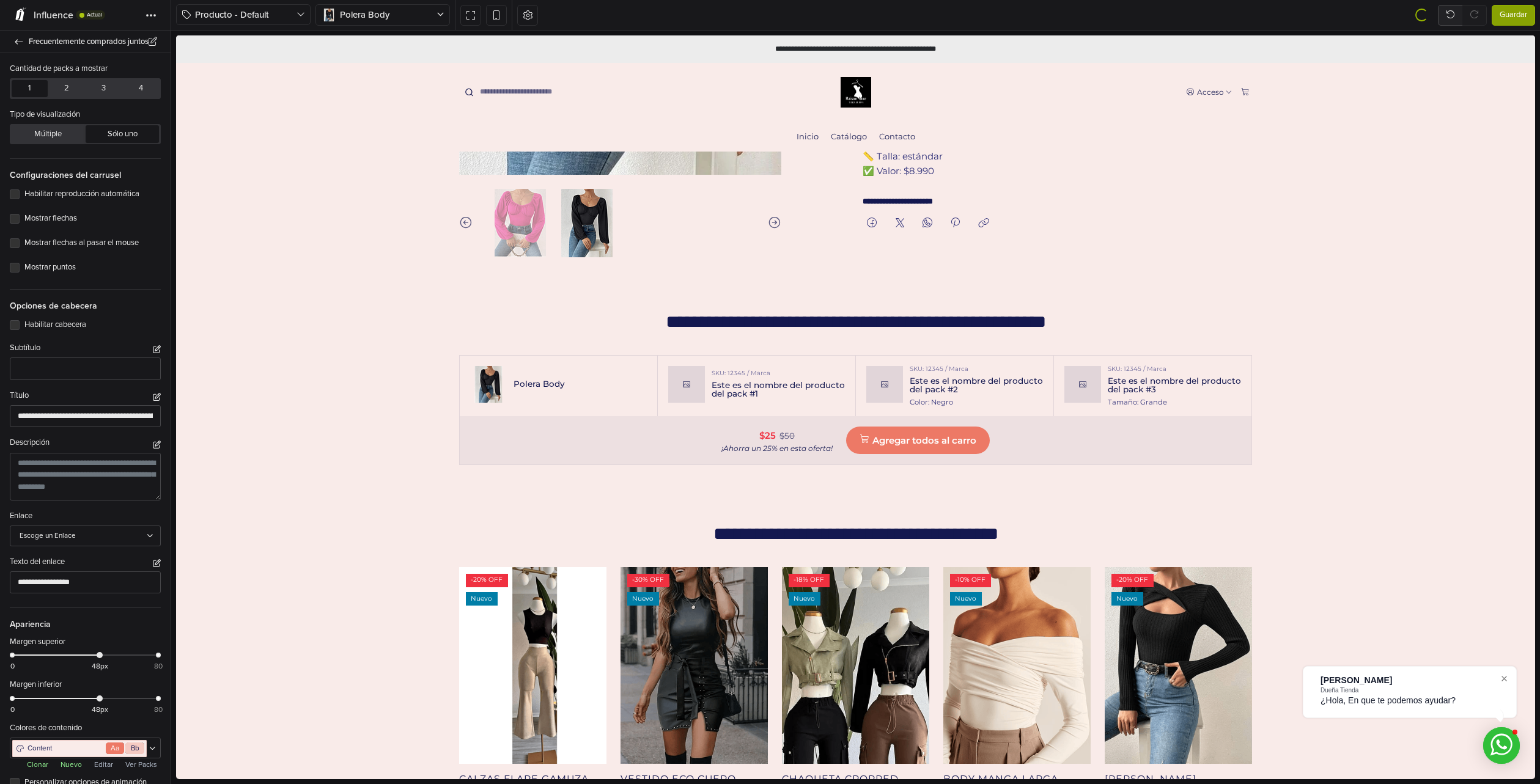
scroll to position [440, 0]
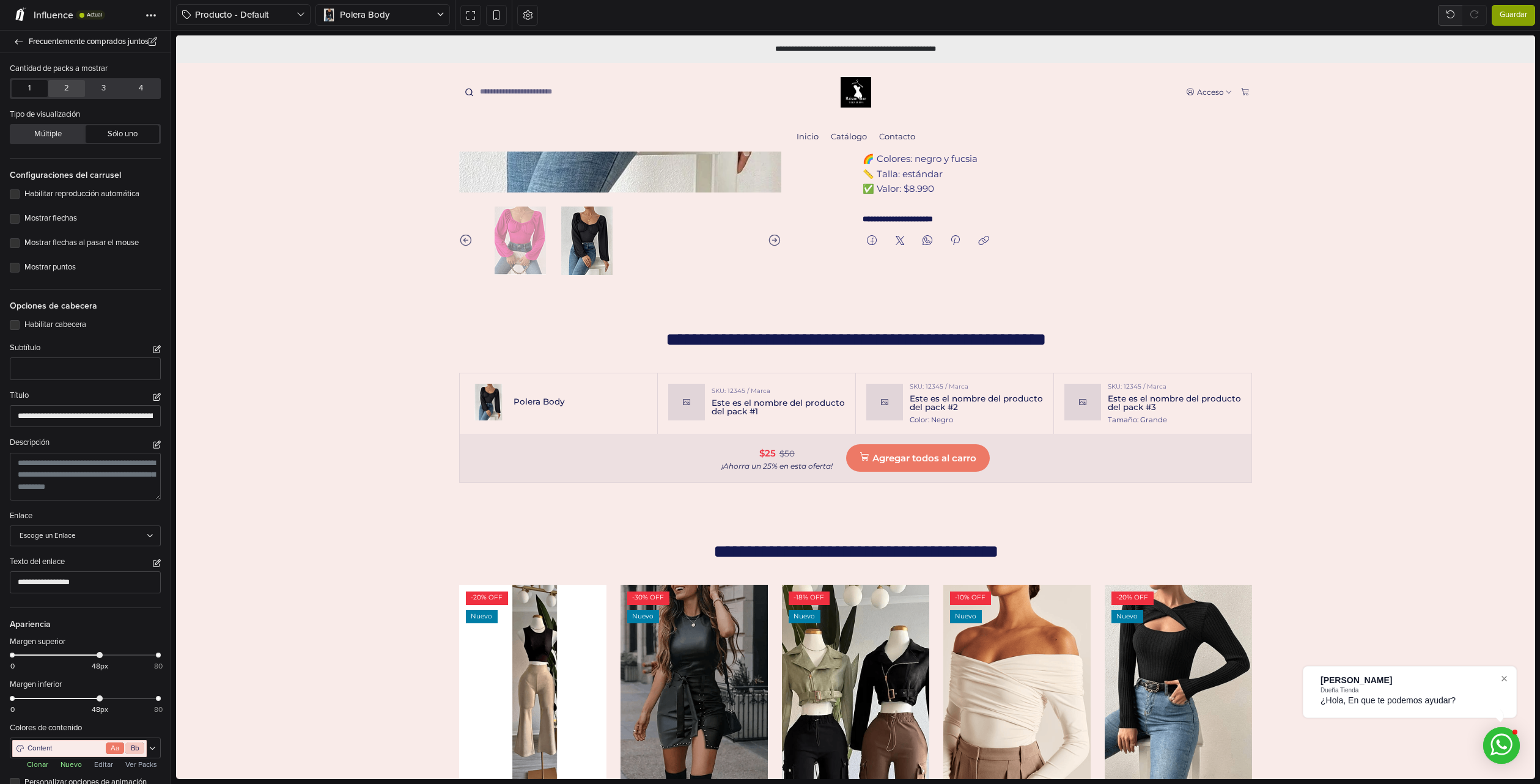
click at [69, 88] on button "2" at bounding box center [66, 88] width 36 height 17
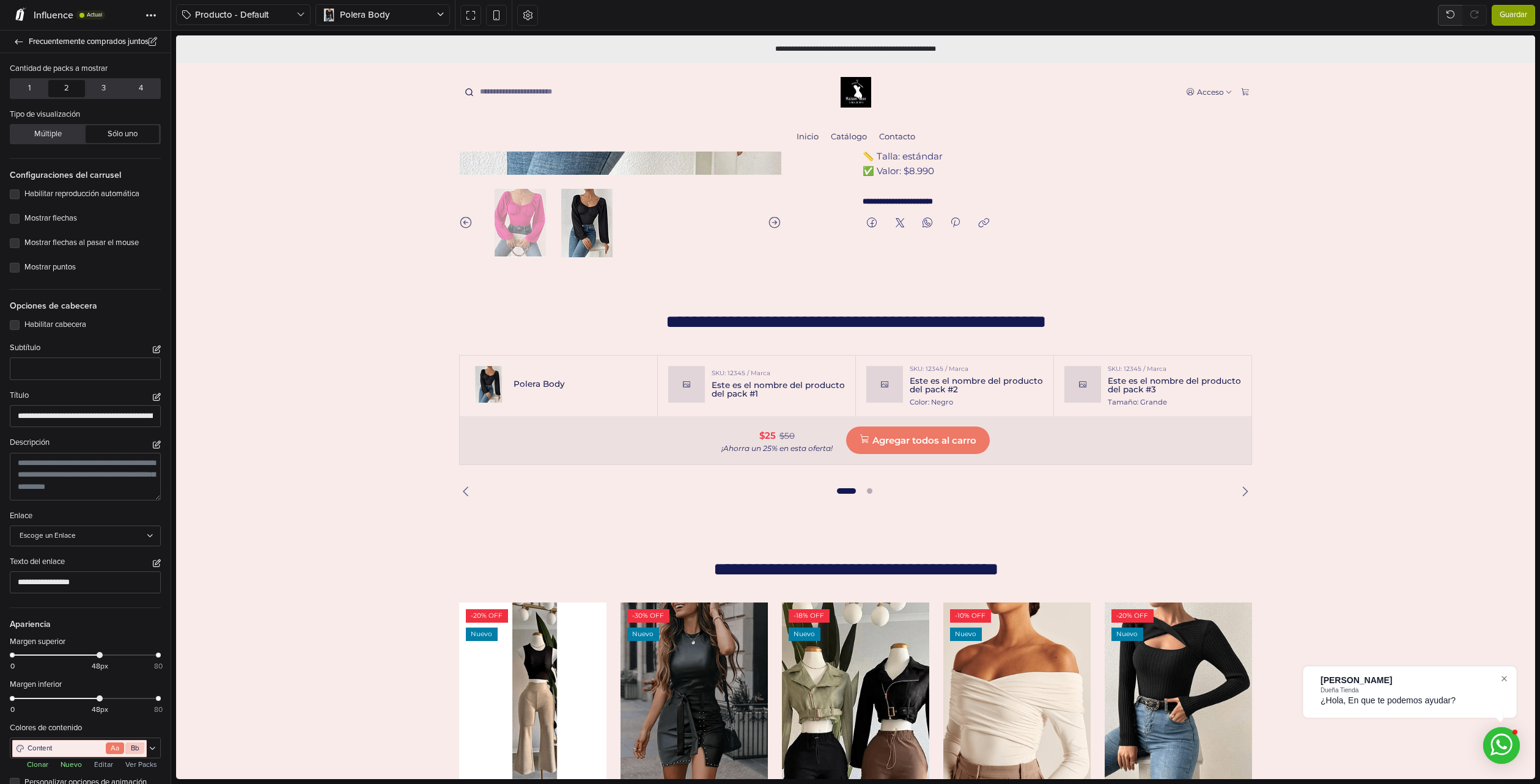
scroll to position [50, 0]
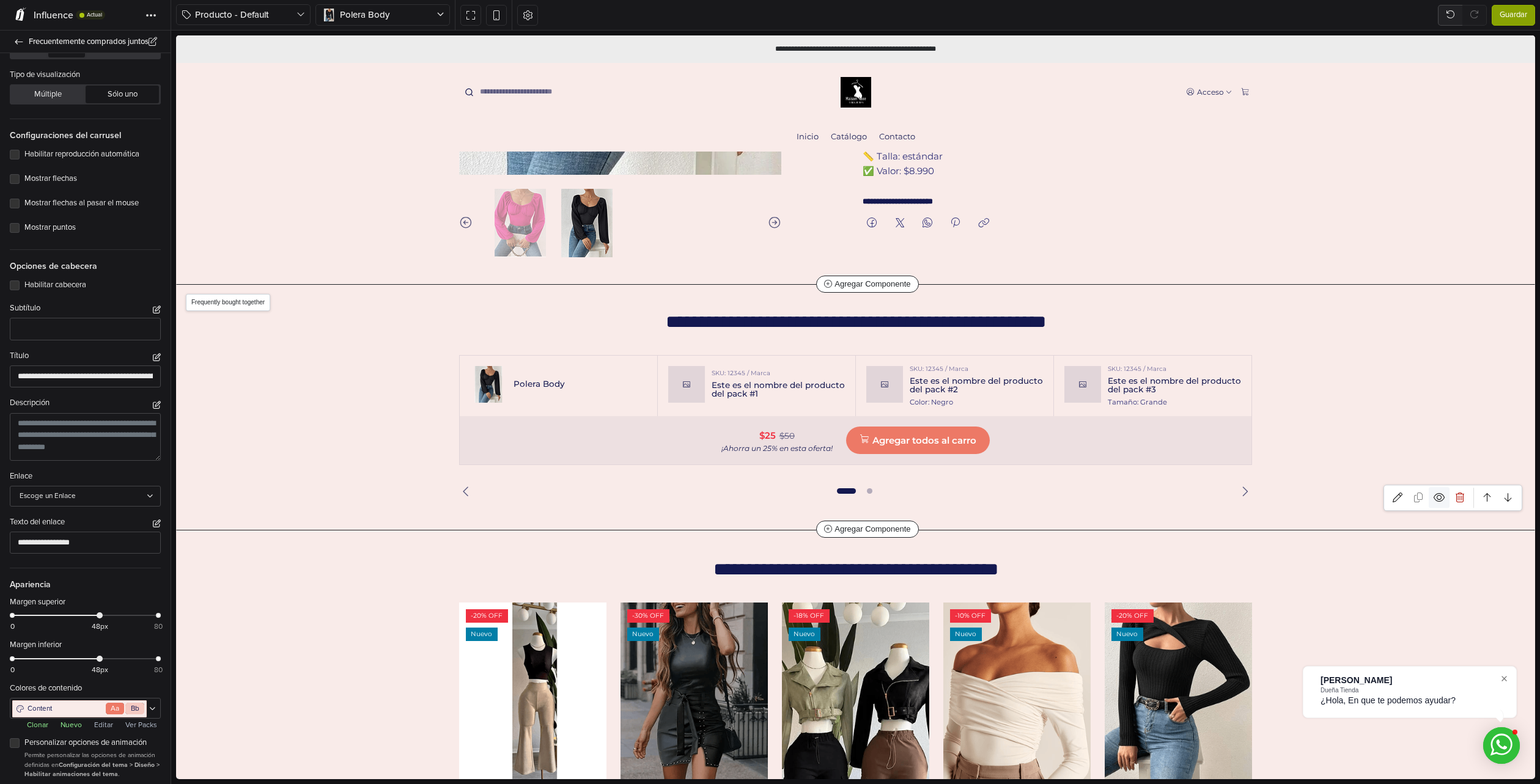
click at [1434, 501] on icon at bounding box center [1439, 497] width 11 height 10
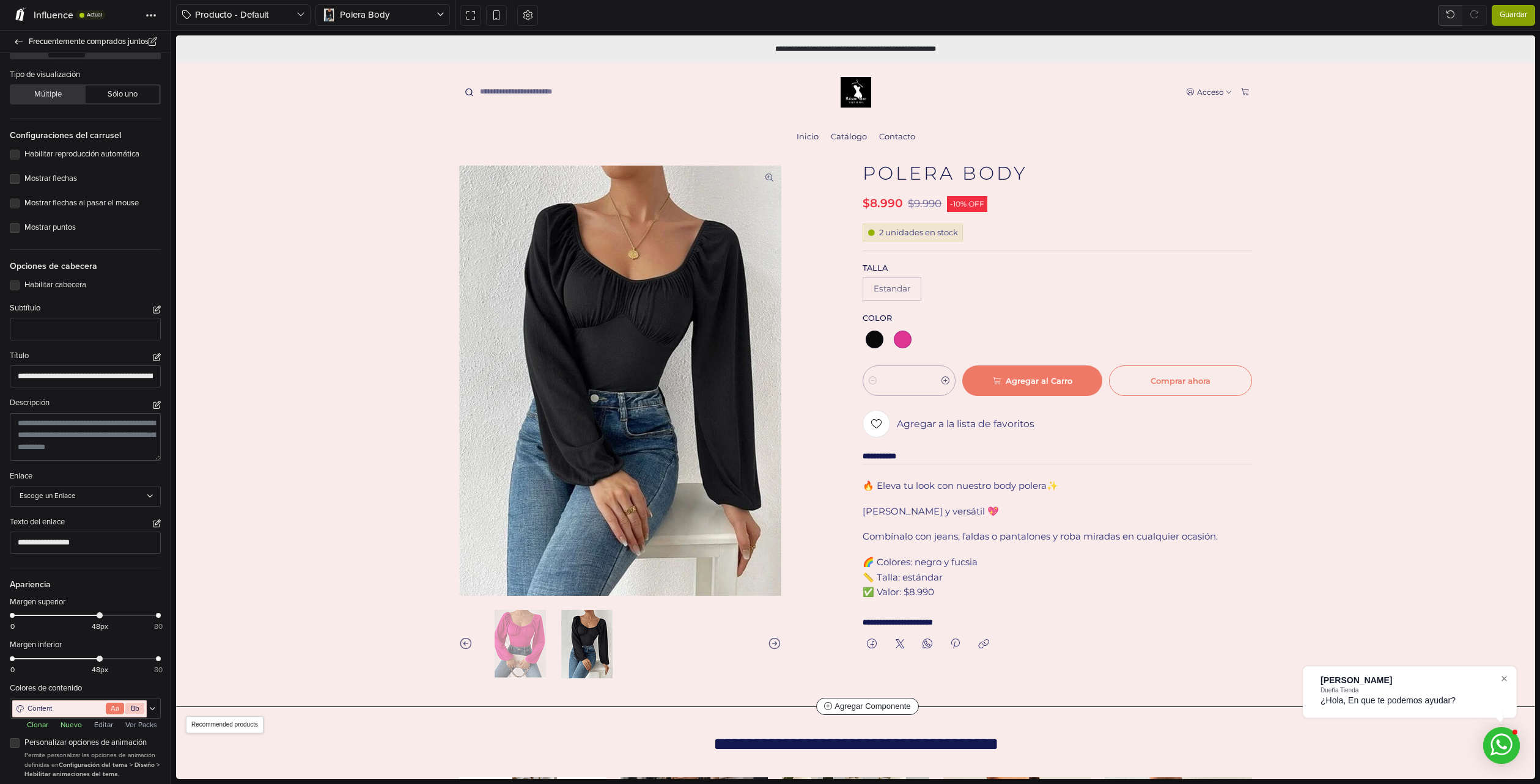
scroll to position [31, 0]
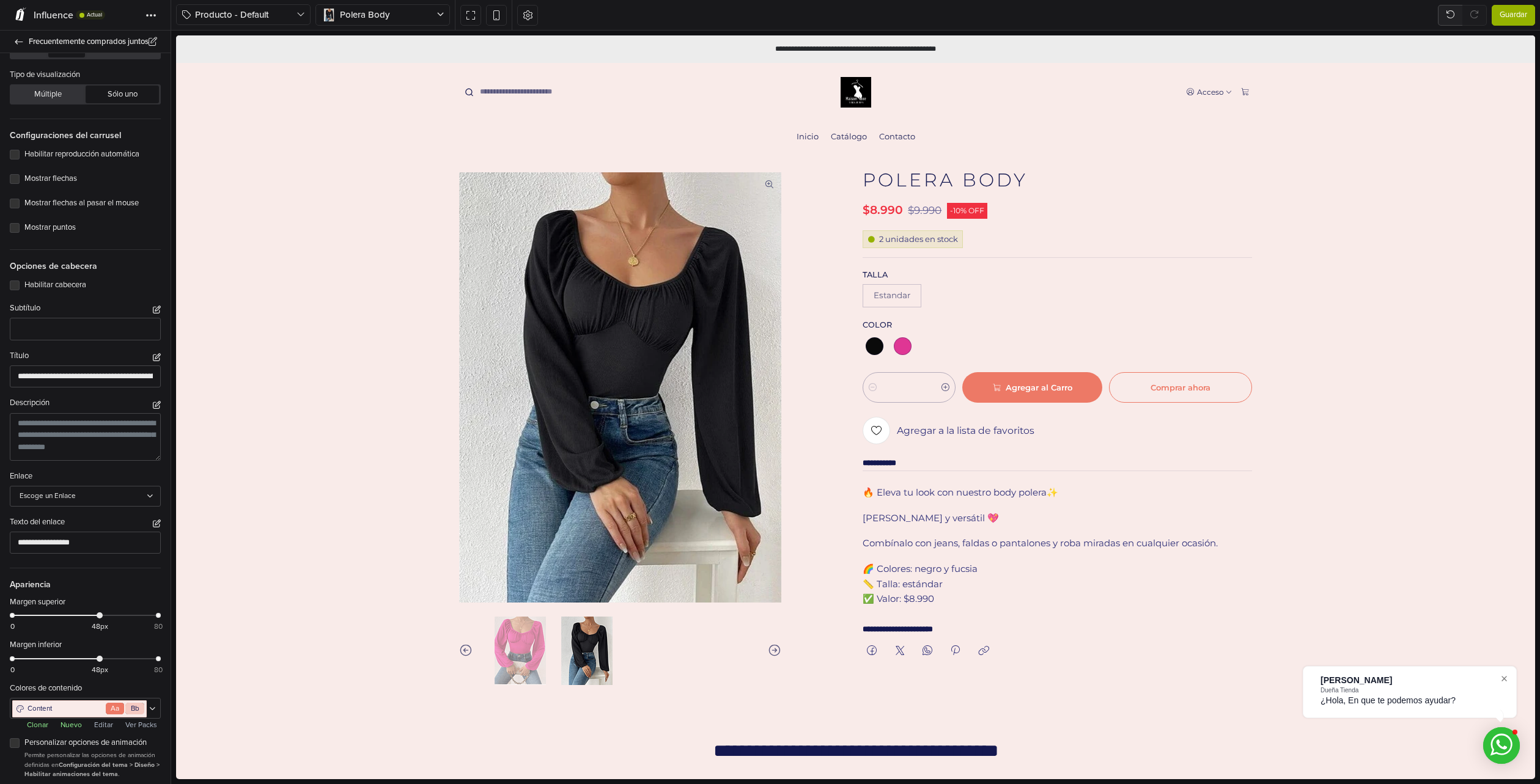
click at [1512, 19] on span "Guardar" at bounding box center [1513, 15] width 27 height 12
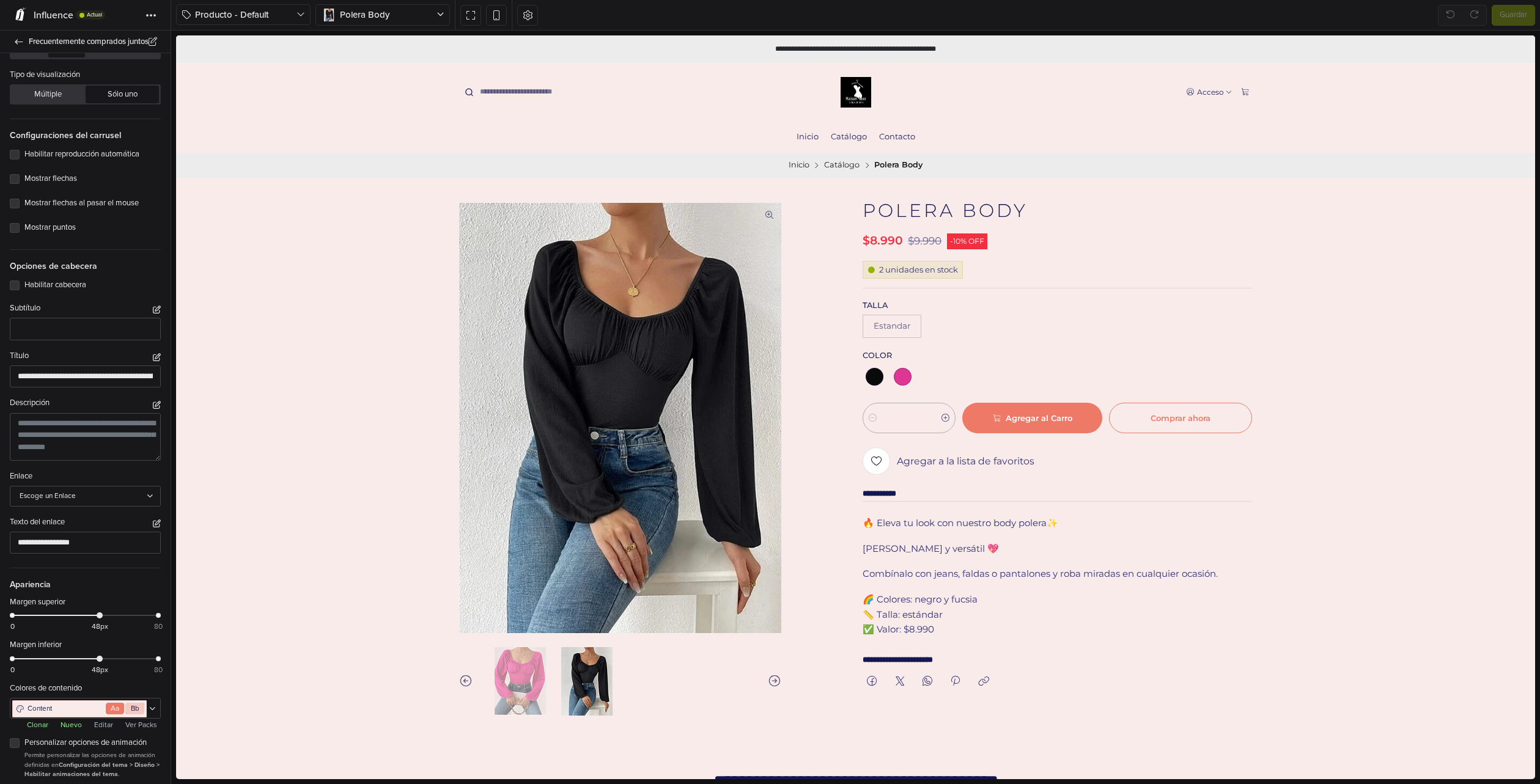
scroll to position [0, 0]
click at [500, 10] on icon at bounding box center [497, 15] width 10 height 10
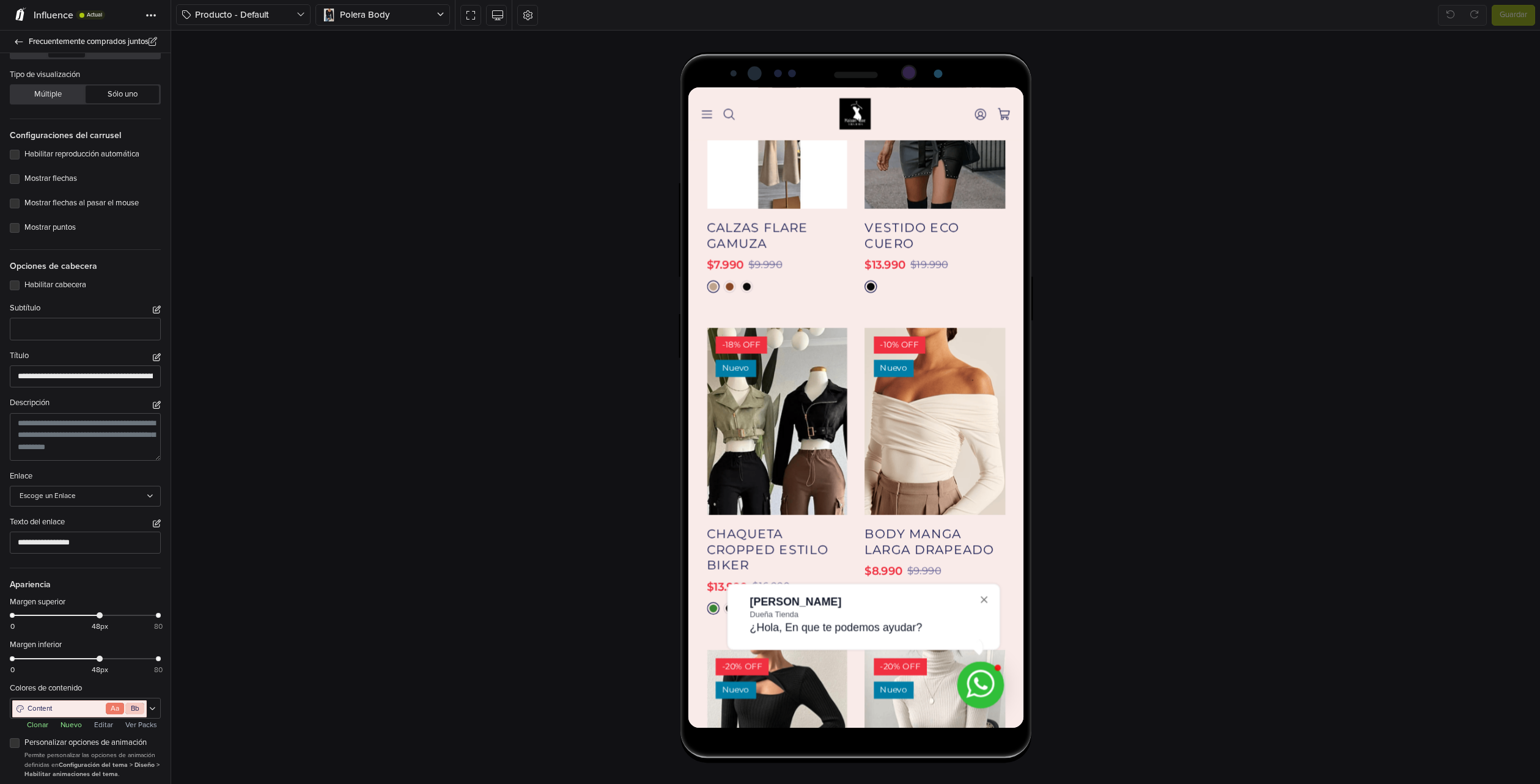
scroll to position [1284, 0]
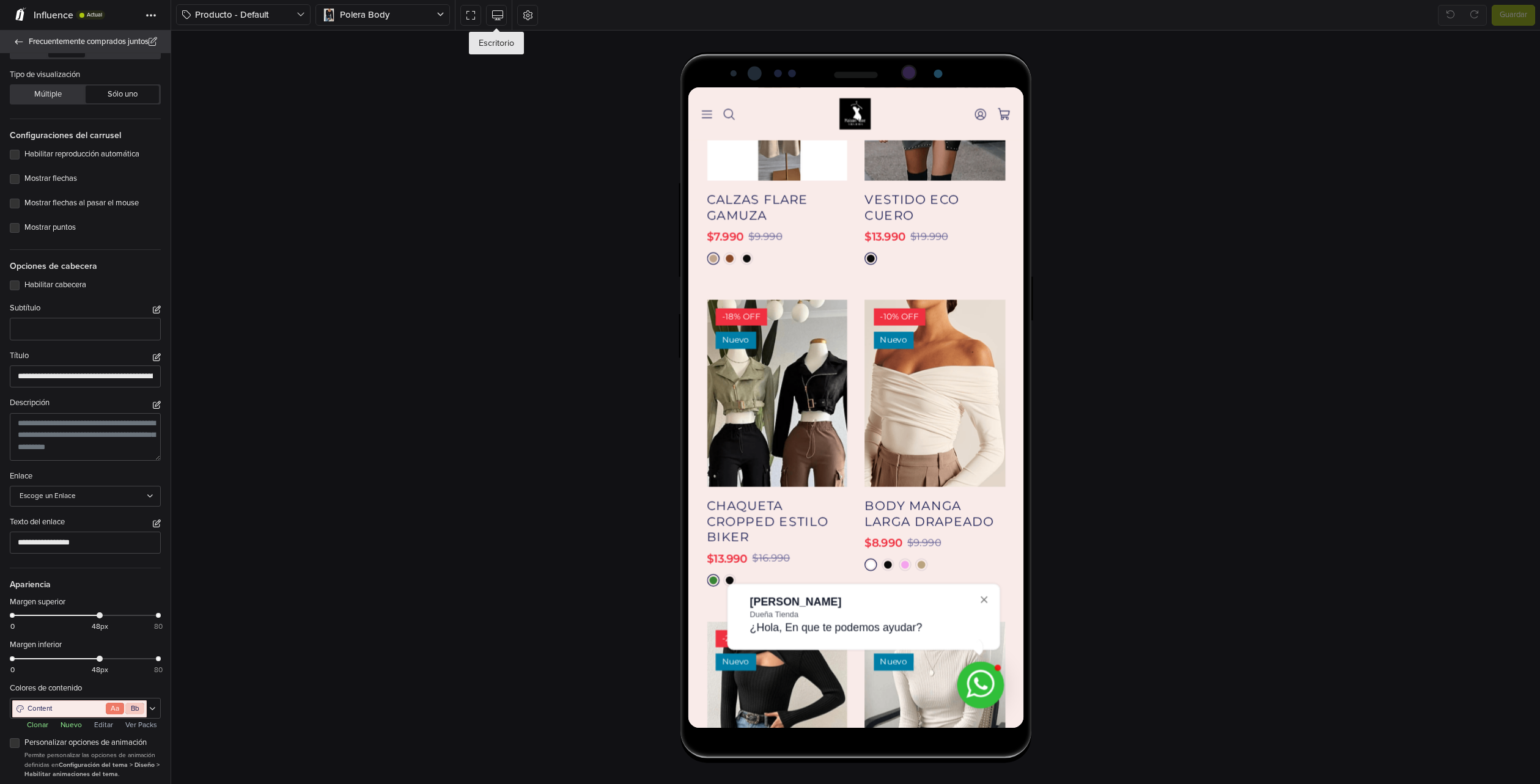
click at [18, 41] on icon at bounding box center [19, 41] width 8 height 5
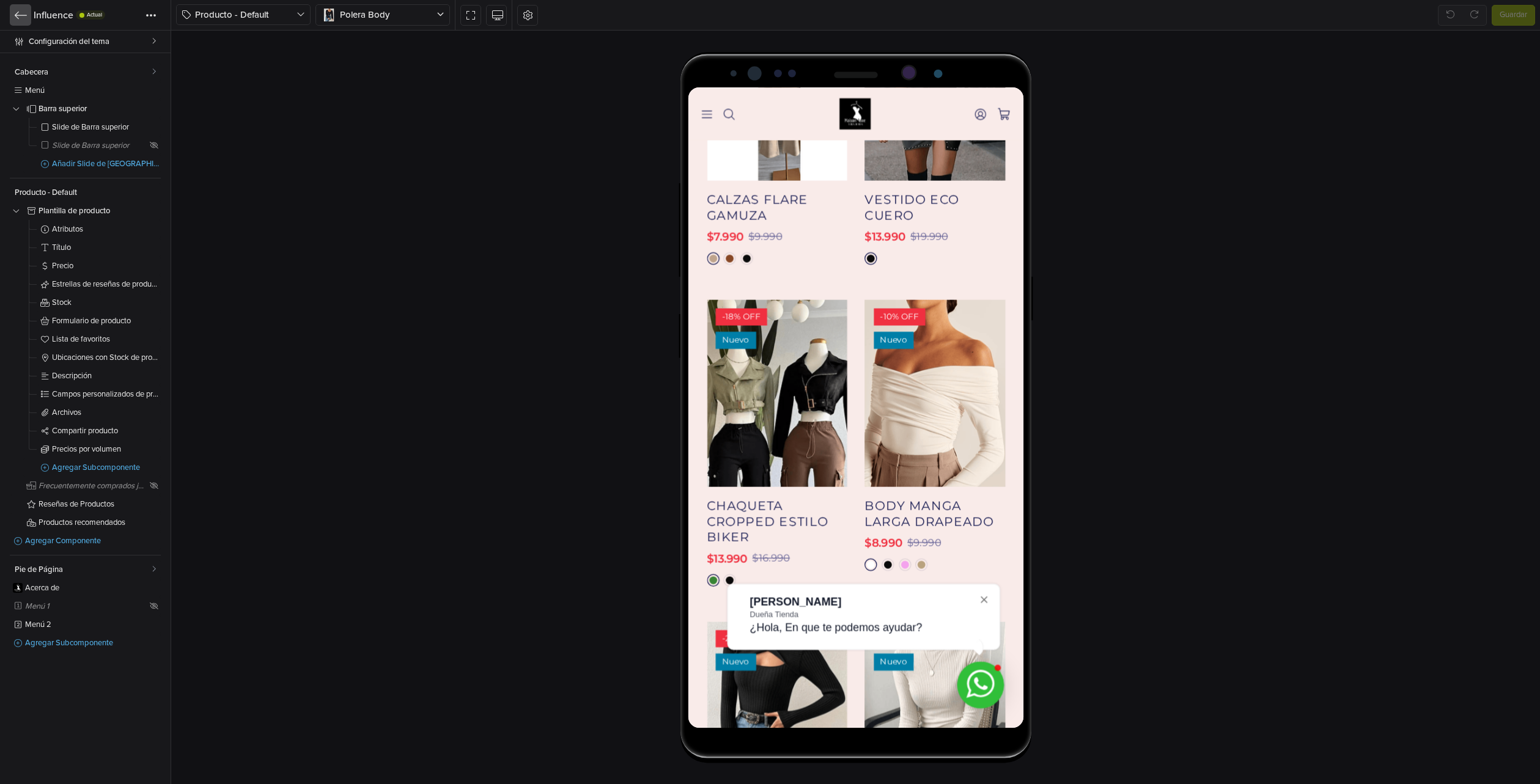
click at [18, 18] on icon at bounding box center [20, 15] width 12 height 8
